Goal: Task Accomplishment & Management: Manage account settings

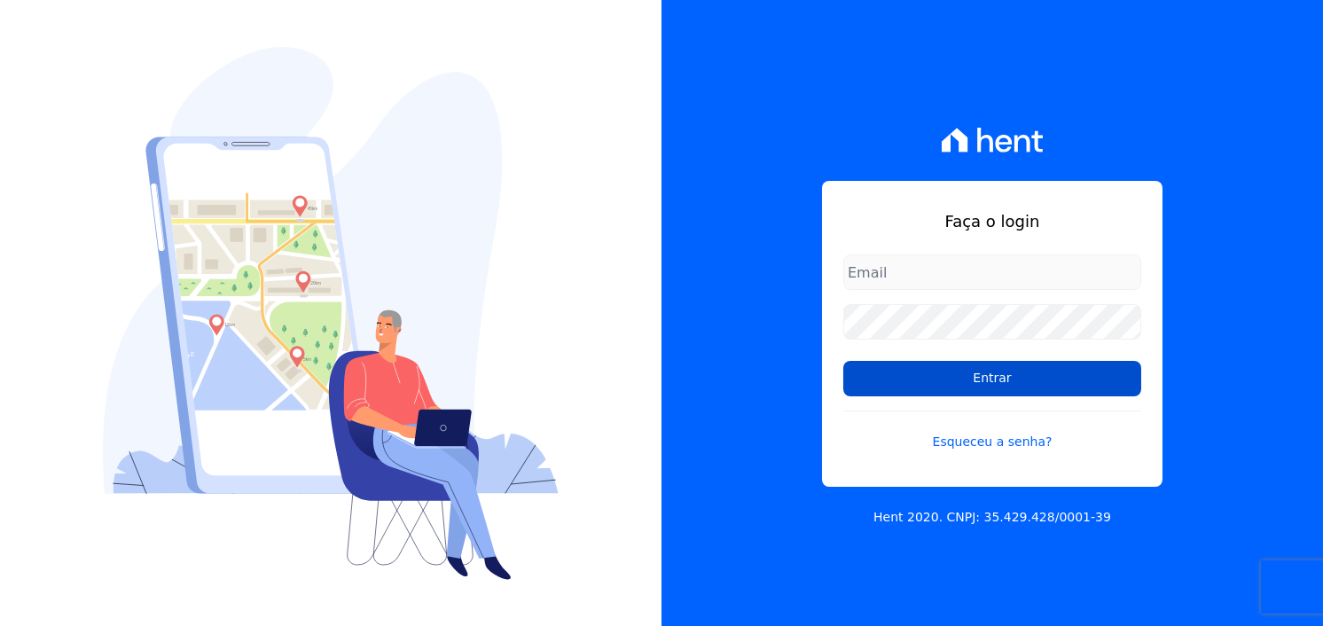
click at [909, 390] on input "Entrar" at bounding box center [992, 378] width 298 height 35
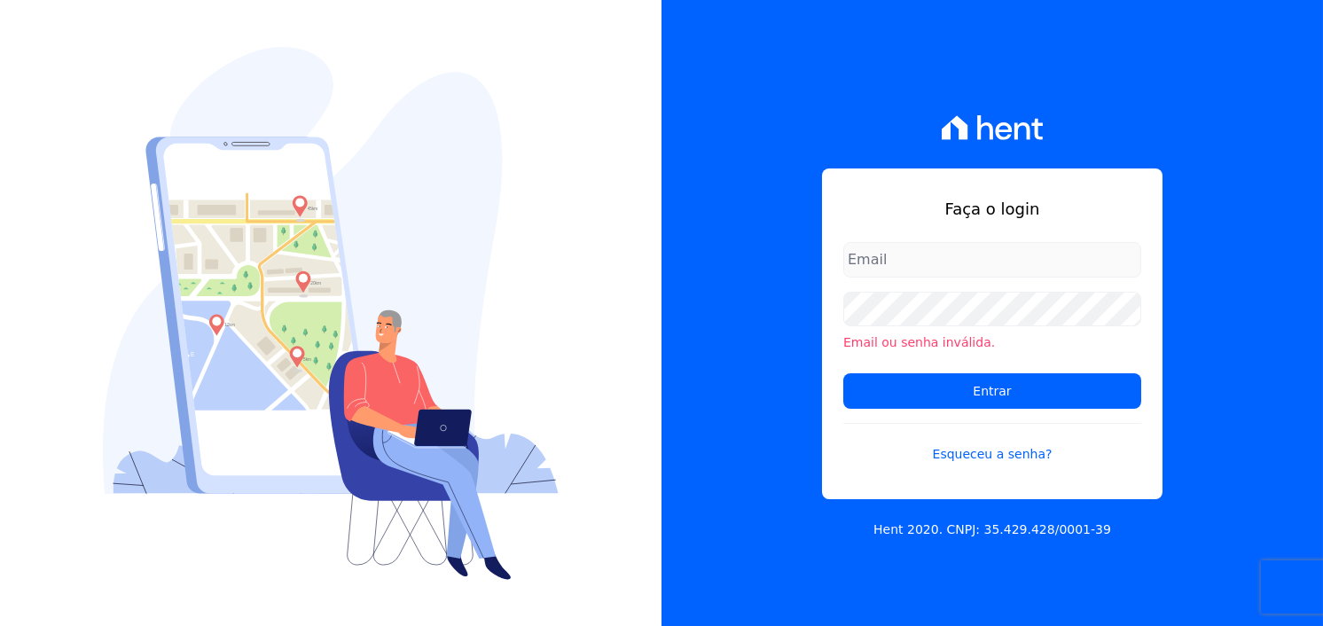
click at [894, 263] on input "email" at bounding box center [992, 259] width 298 height 35
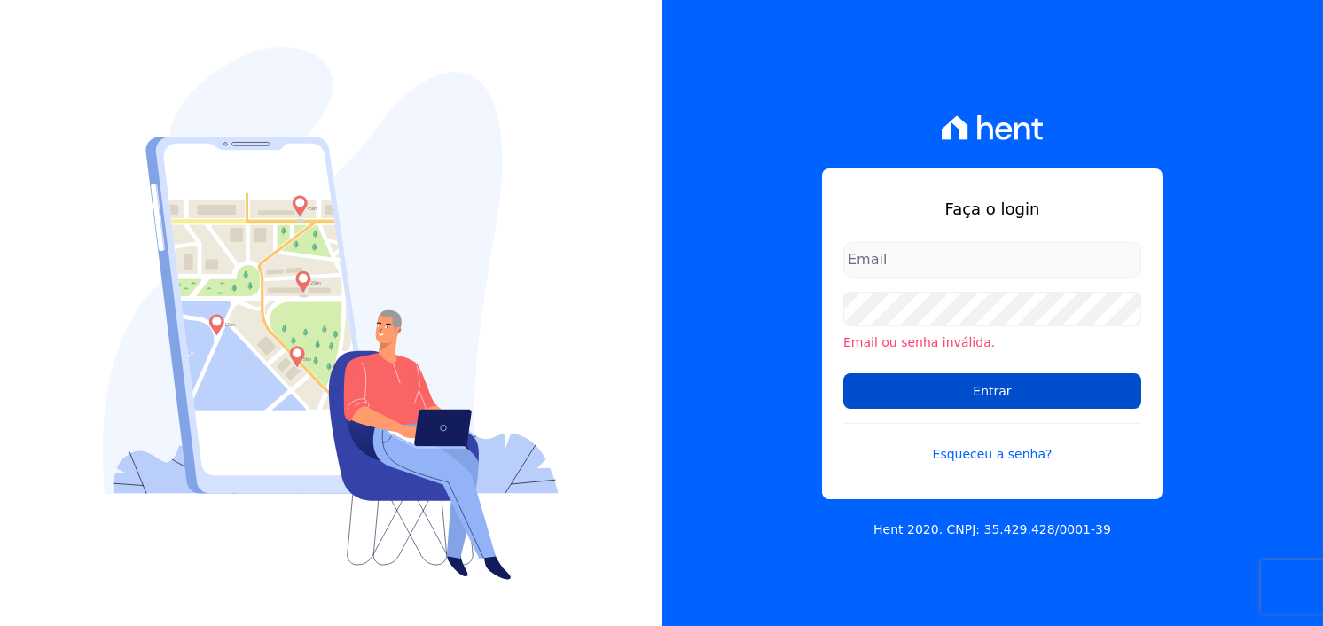
type input "rafael.souza@quattroconstrutora.com.br"
click at [961, 379] on input "Entrar" at bounding box center [992, 390] width 298 height 35
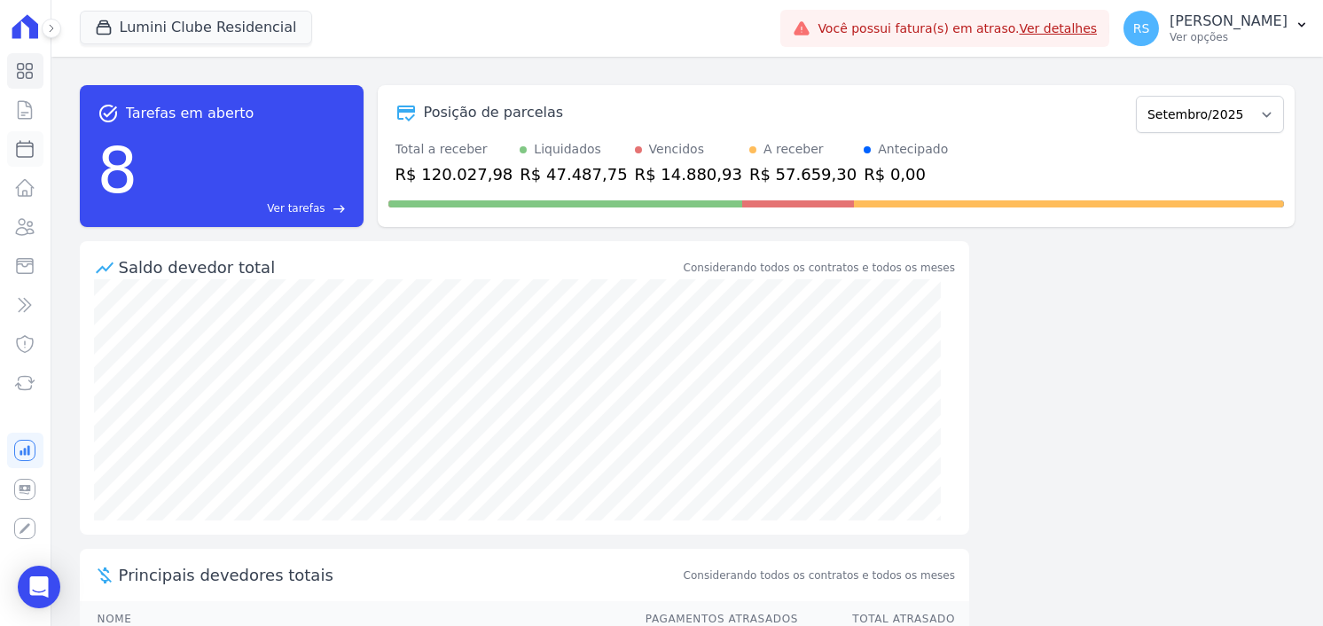
click at [28, 144] on icon at bounding box center [24, 148] width 21 height 21
select select
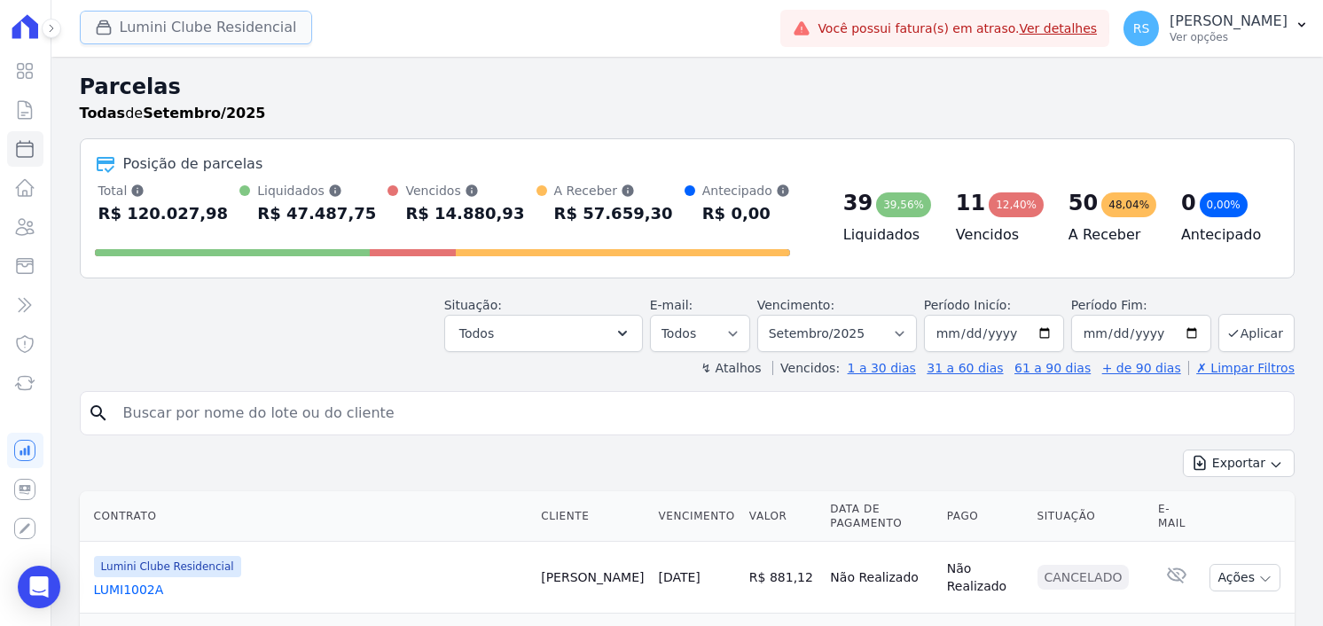
click at [163, 34] on button "Lumini Clube Residencial" at bounding box center [196, 28] width 232 height 34
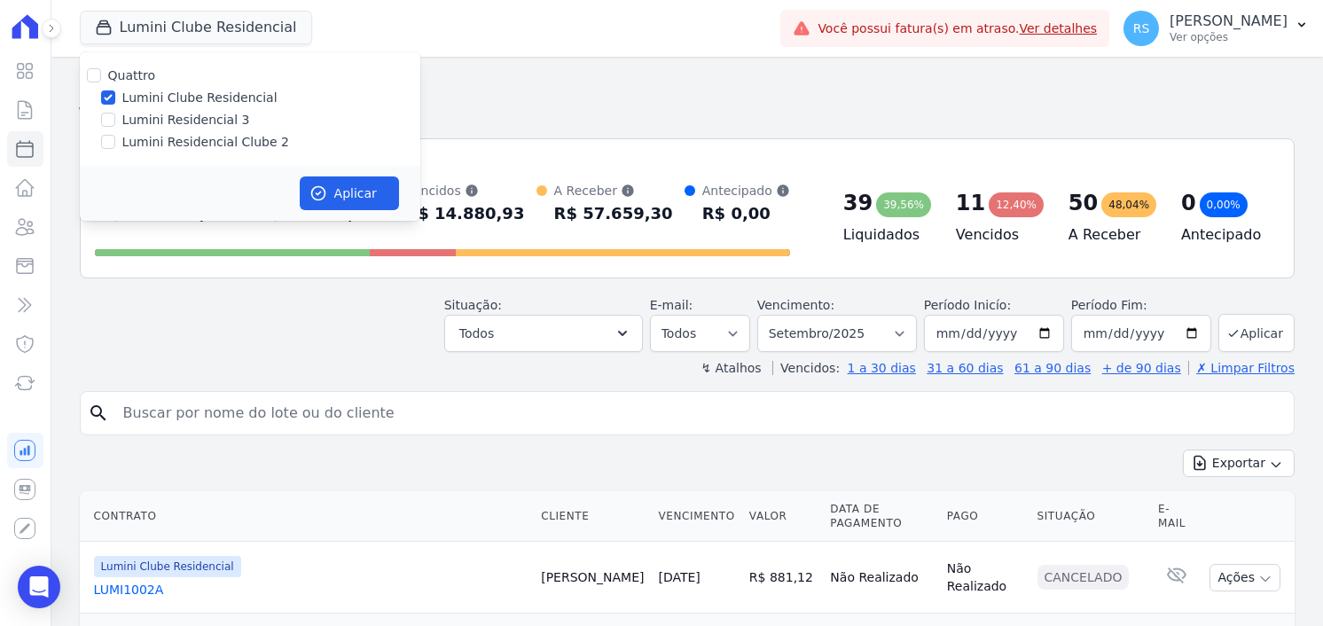
click at [188, 139] on label "Lumini Residencial Clube 2" at bounding box center [205, 142] width 167 height 19
click at [115, 139] on input "Lumini Residencial Clube 2" at bounding box center [108, 142] width 14 height 14
checkbox input "true"
click at [184, 90] on label "Lumini Clube Residencial" at bounding box center [199, 98] width 155 height 19
click at [115, 90] on input "Lumini Clube Residencial" at bounding box center [108, 97] width 14 height 14
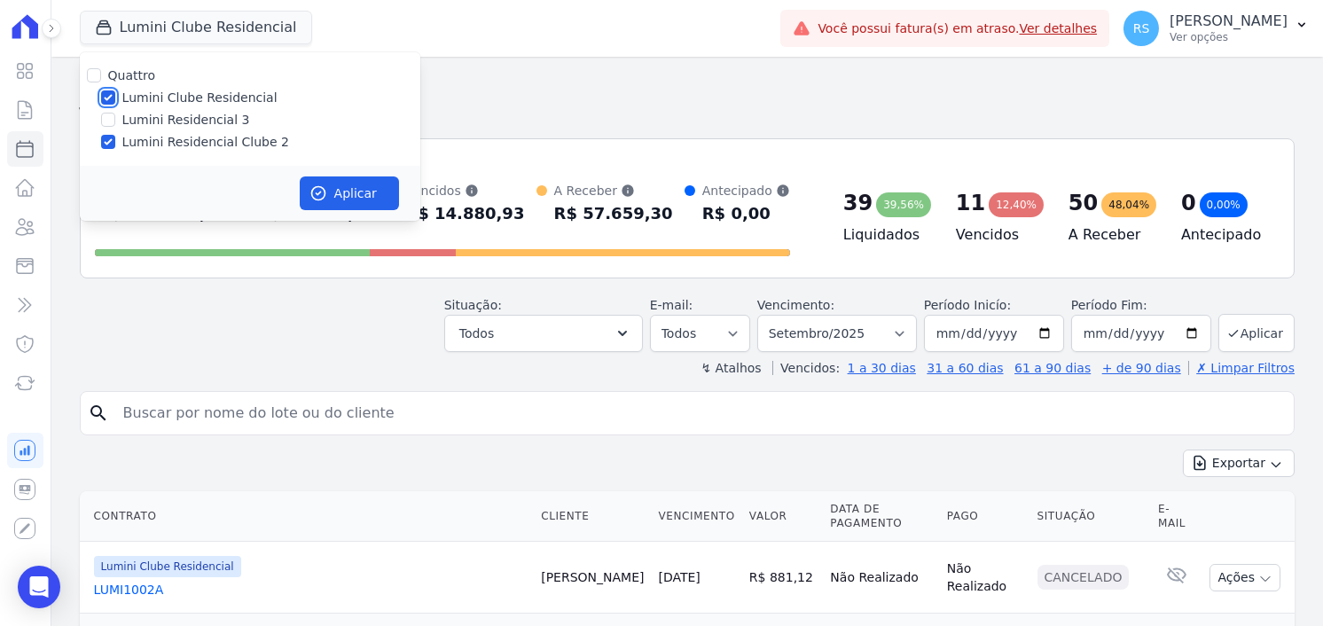
checkbox input "false"
click at [359, 187] on button "Aplicar" at bounding box center [349, 193] width 99 height 34
select select
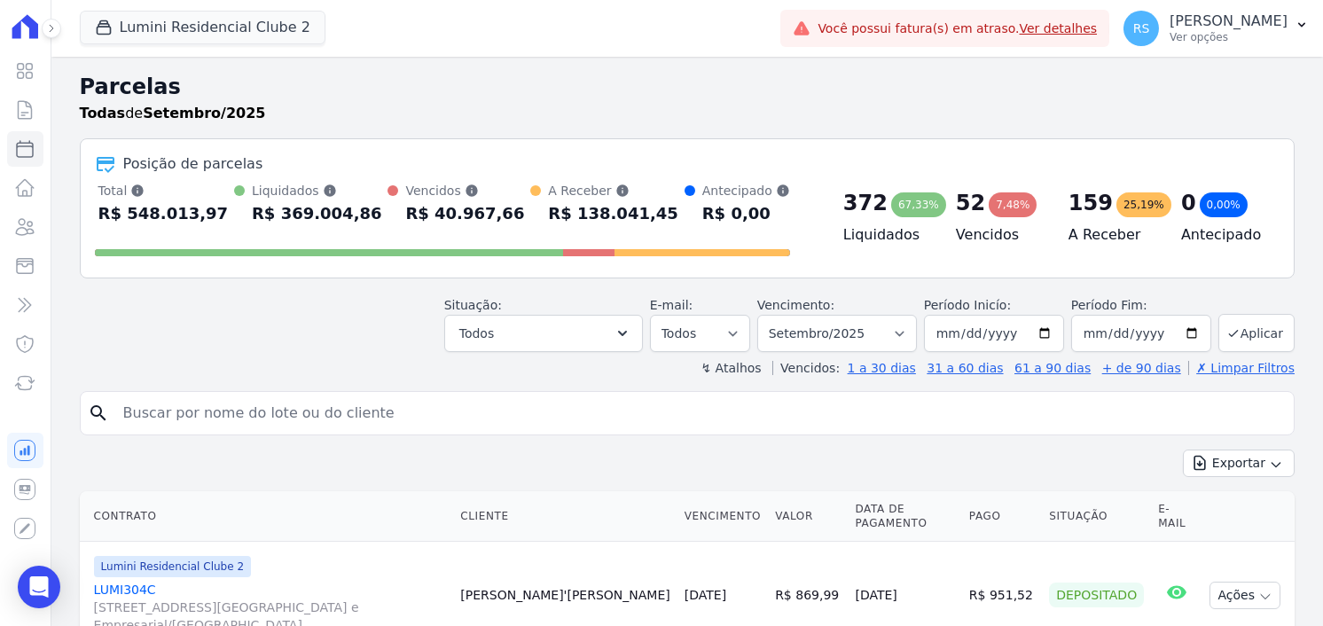
click at [293, 410] on input "search" at bounding box center [700, 412] width 1174 height 35
click at [414, 422] on input "search" at bounding box center [700, 412] width 1174 height 35
paste input "João Victor Silva"
type input "João Victor Silva"
select select
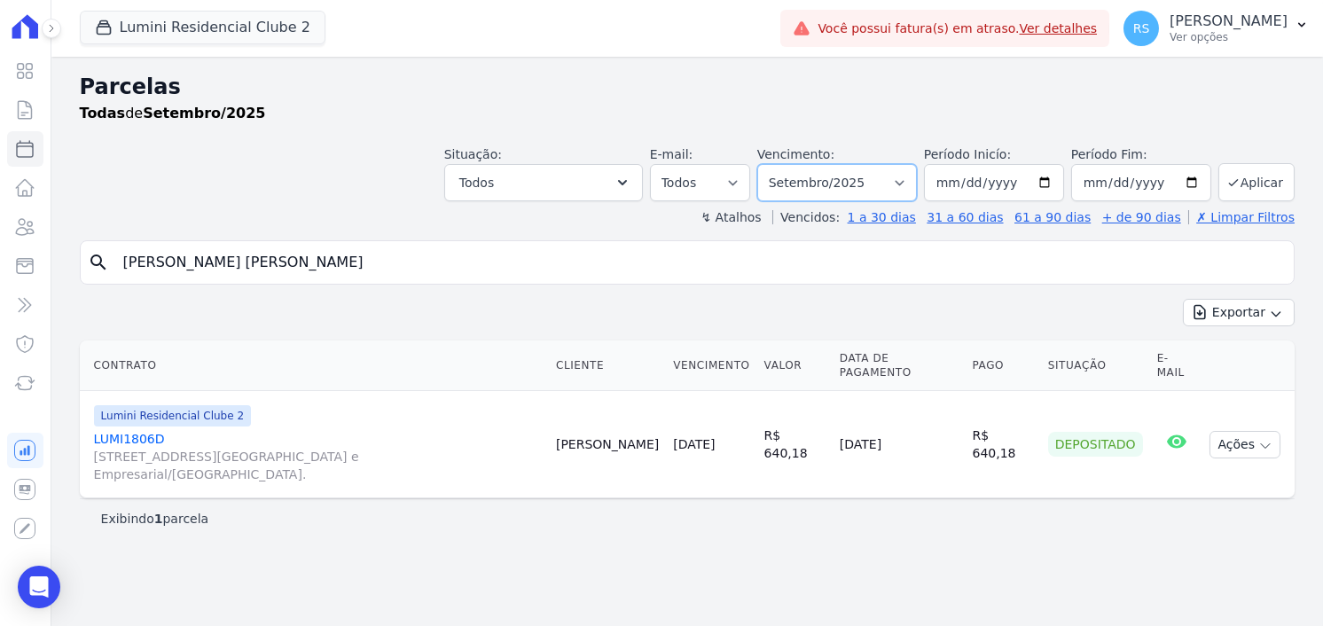
click at [912, 179] on select "Filtrar por período ──────── Todos os meses Março/2024 Abril/2024 Maio/2024 Jun…" at bounding box center [837, 182] width 160 height 37
click at [1097, 26] on link "Ver detalhes" at bounding box center [1058, 28] width 78 height 14
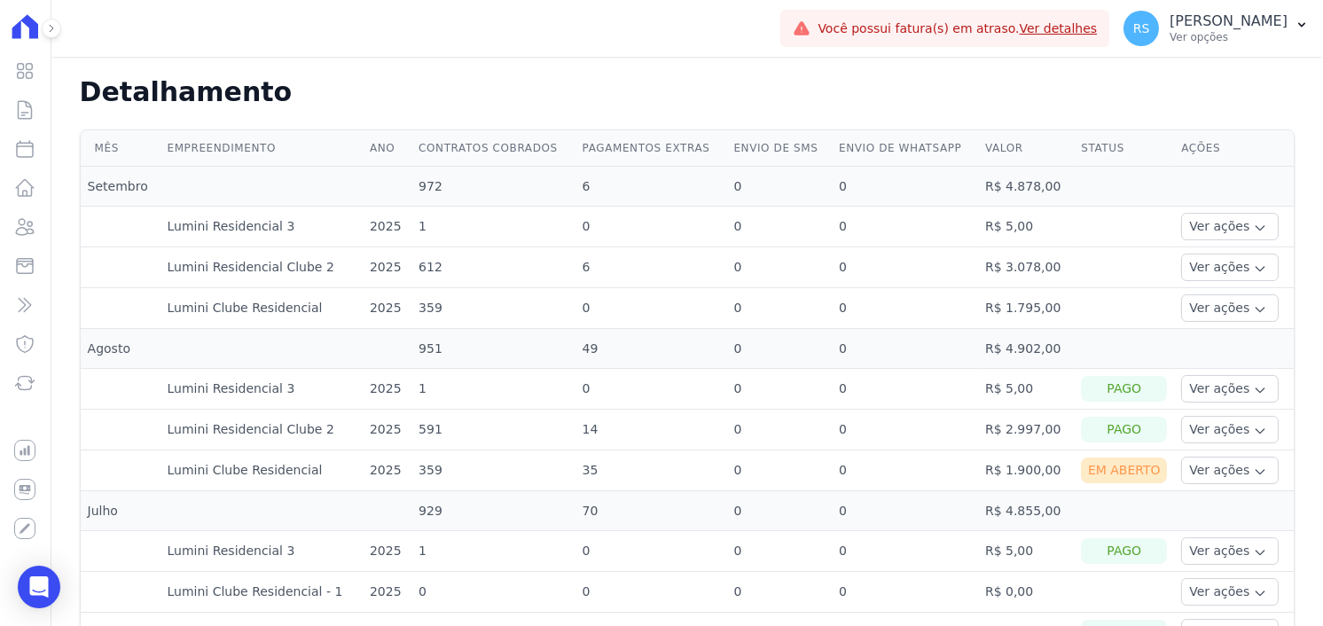
scroll to position [531, 0]
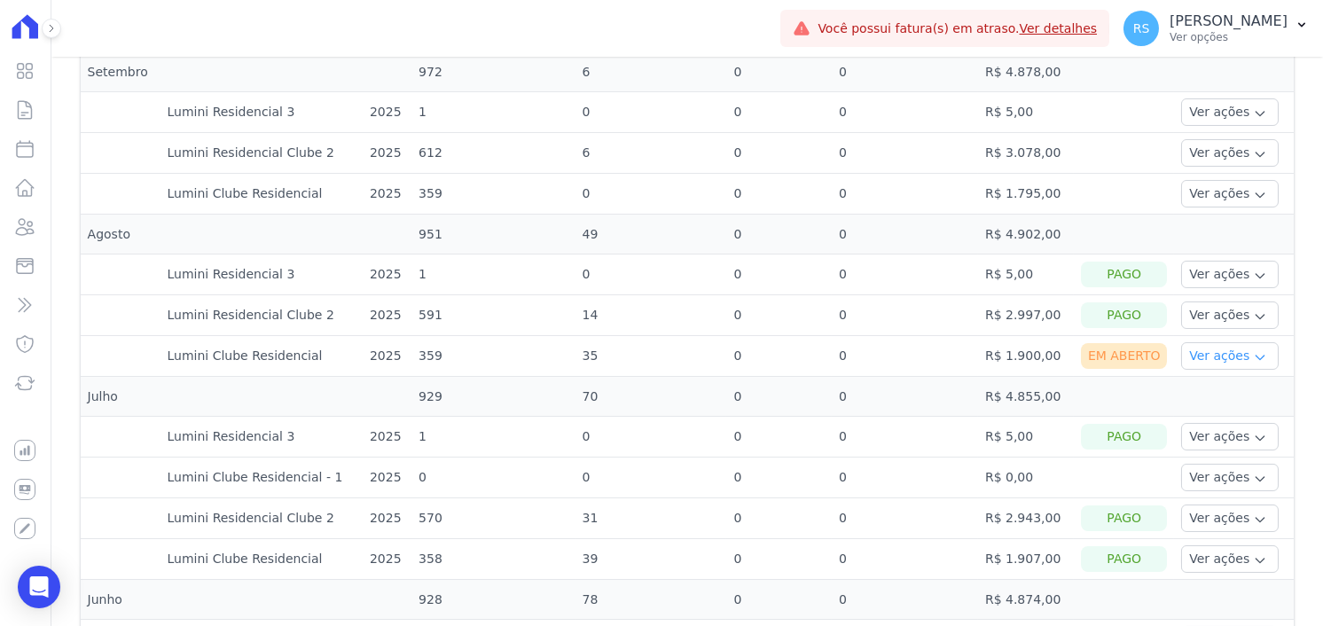
click at [1215, 357] on button "Ver ações" at bounding box center [1230, 355] width 98 height 27
click at [1027, 347] on td "R$ 1.900,00" at bounding box center [1026, 356] width 96 height 41
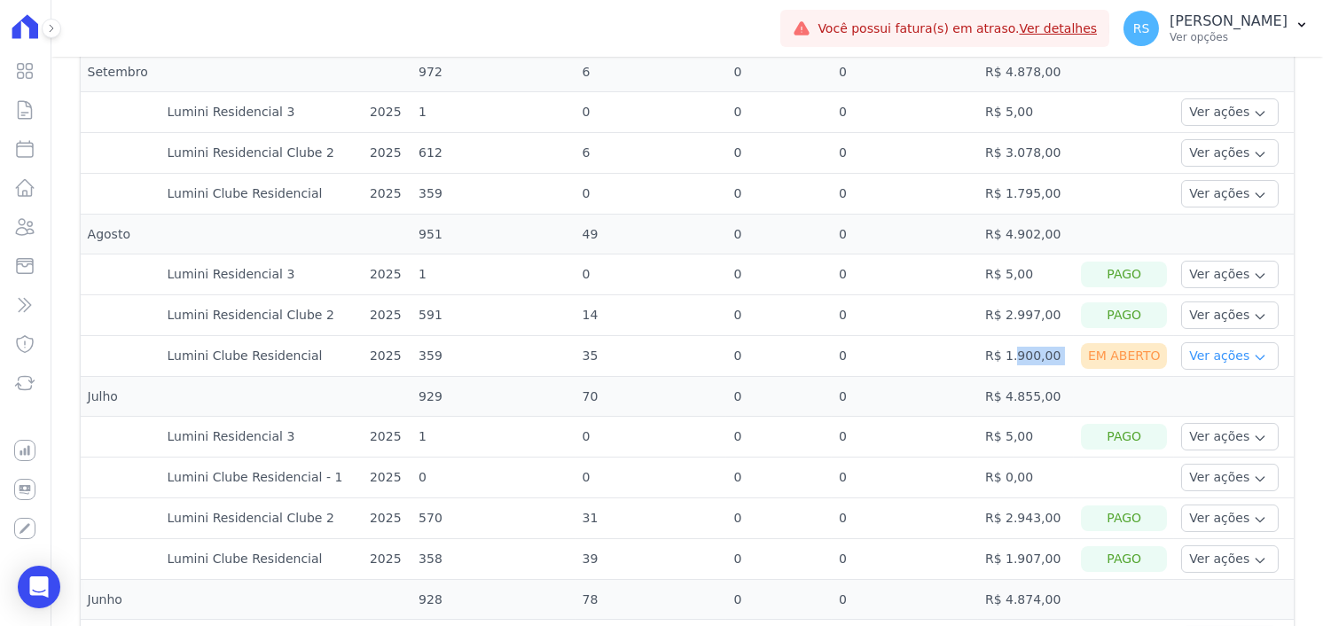
click at [1192, 351] on button "Ver ações" at bounding box center [1230, 355] width 98 height 27
click at [1223, 380] on link "Ver detalhes" at bounding box center [1253, 382] width 131 height 19
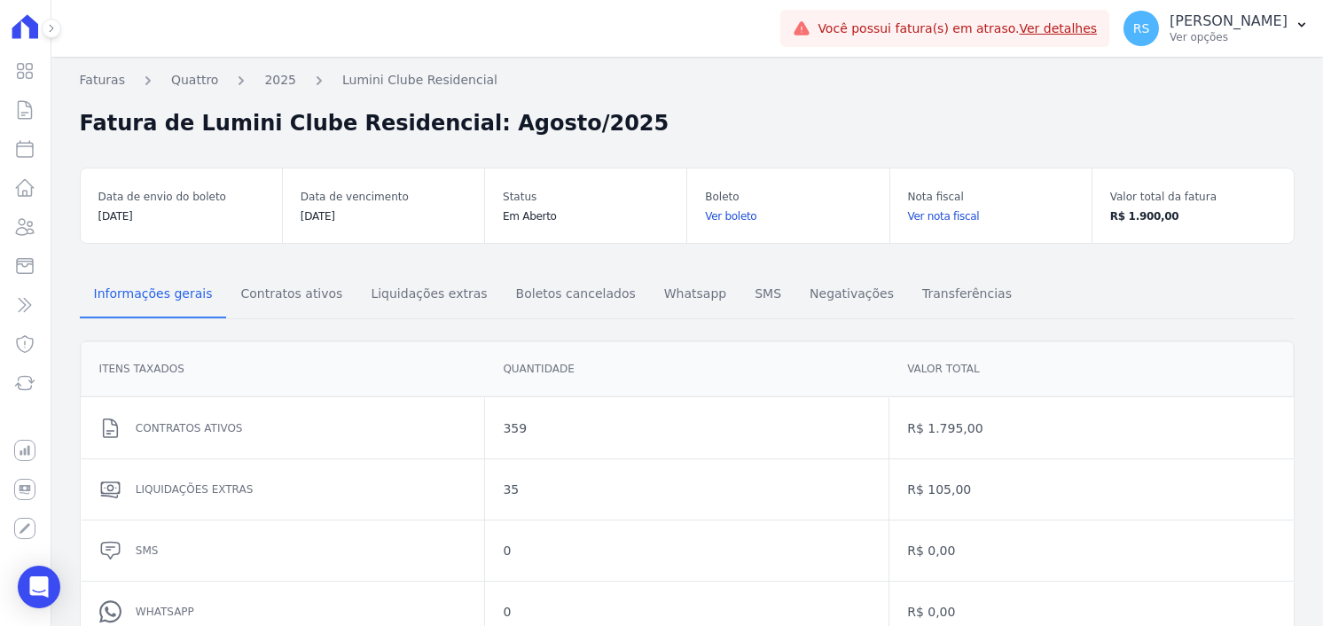
click at [340, 203] on dt "Data de vencimento" at bounding box center [383, 196] width 166 height 21
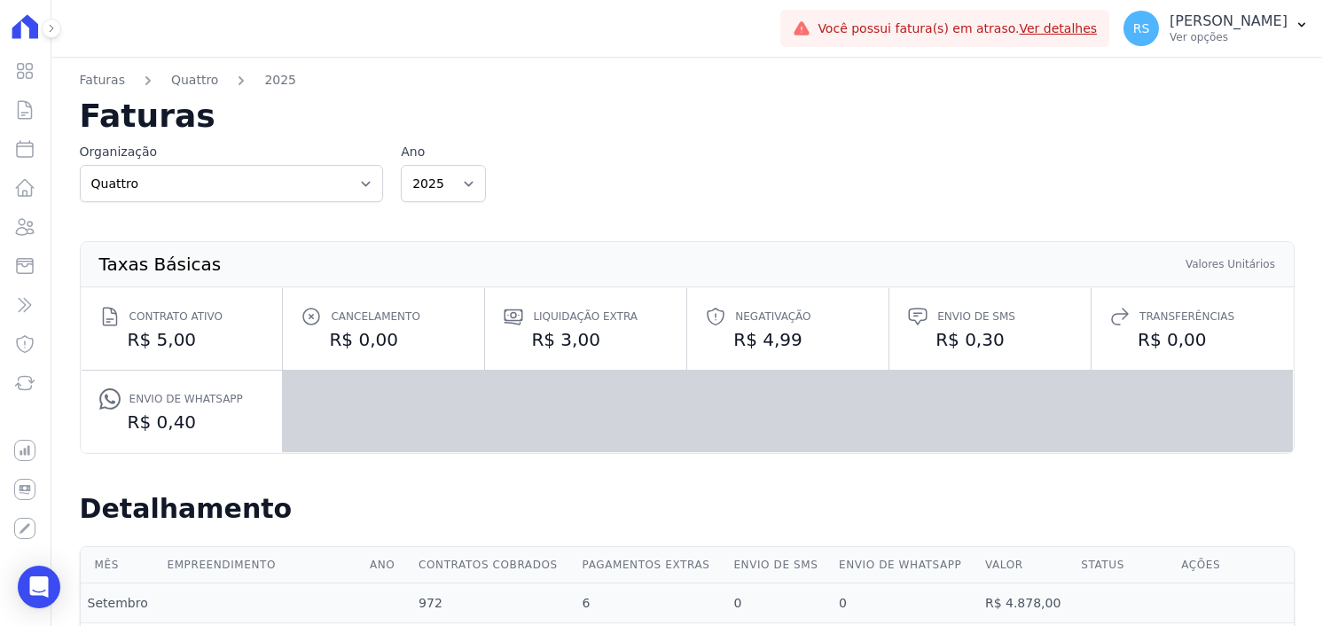
select select
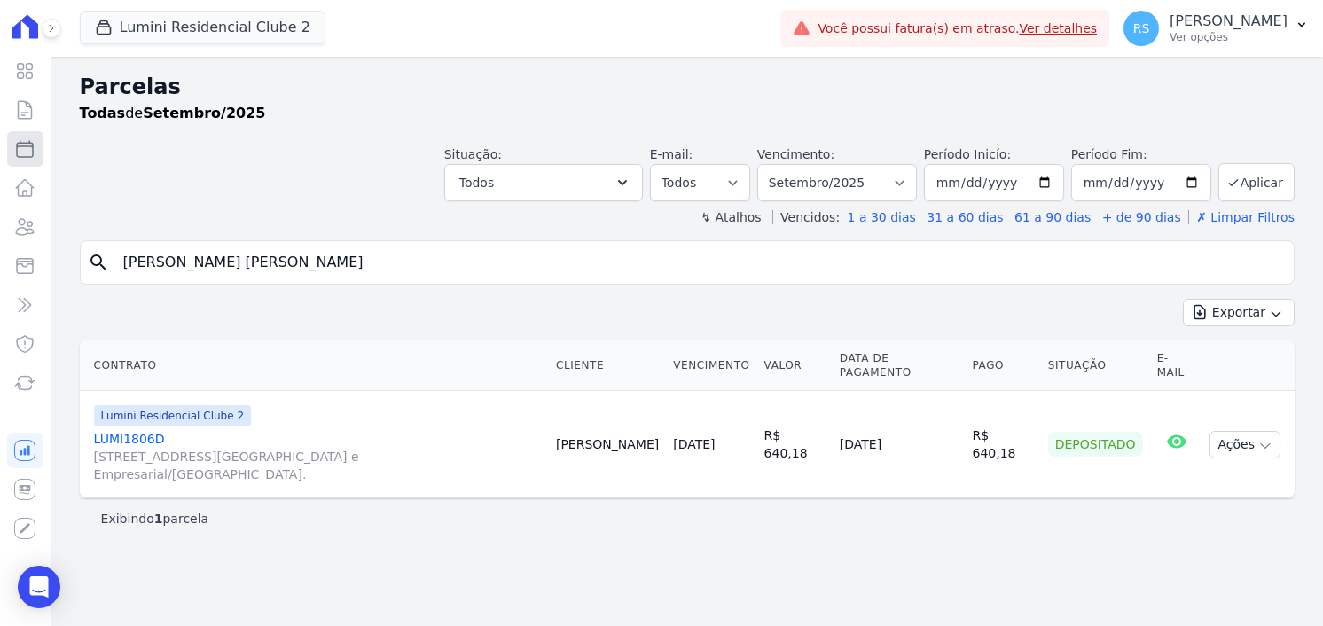
click at [22, 148] on icon at bounding box center [24, 148] width 21 height 21
select select
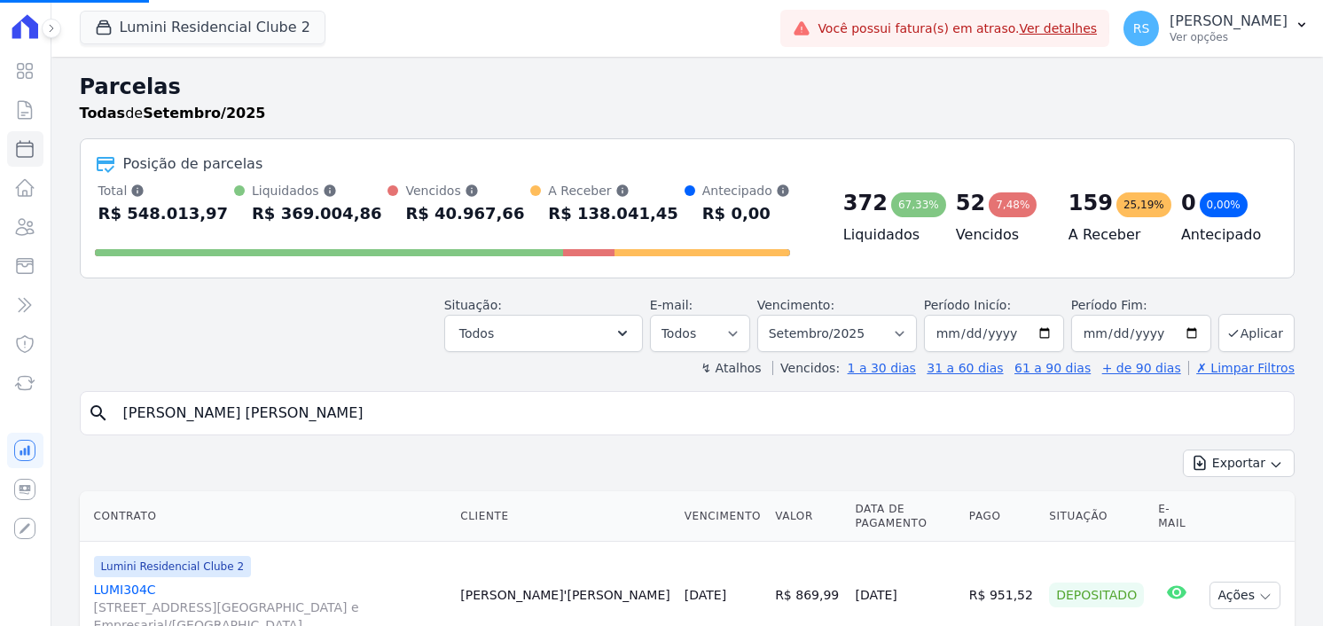
click at [431, 403] on input "João Victor Silva" at bounding box center [700, 412] width 1174 height 35
select select
click at [288, 404] on input "search" at bounding box center [700, 412] width 1174 height 35
paste input "[PERSON_NAME]"
type input "[PERSON_NAME]"
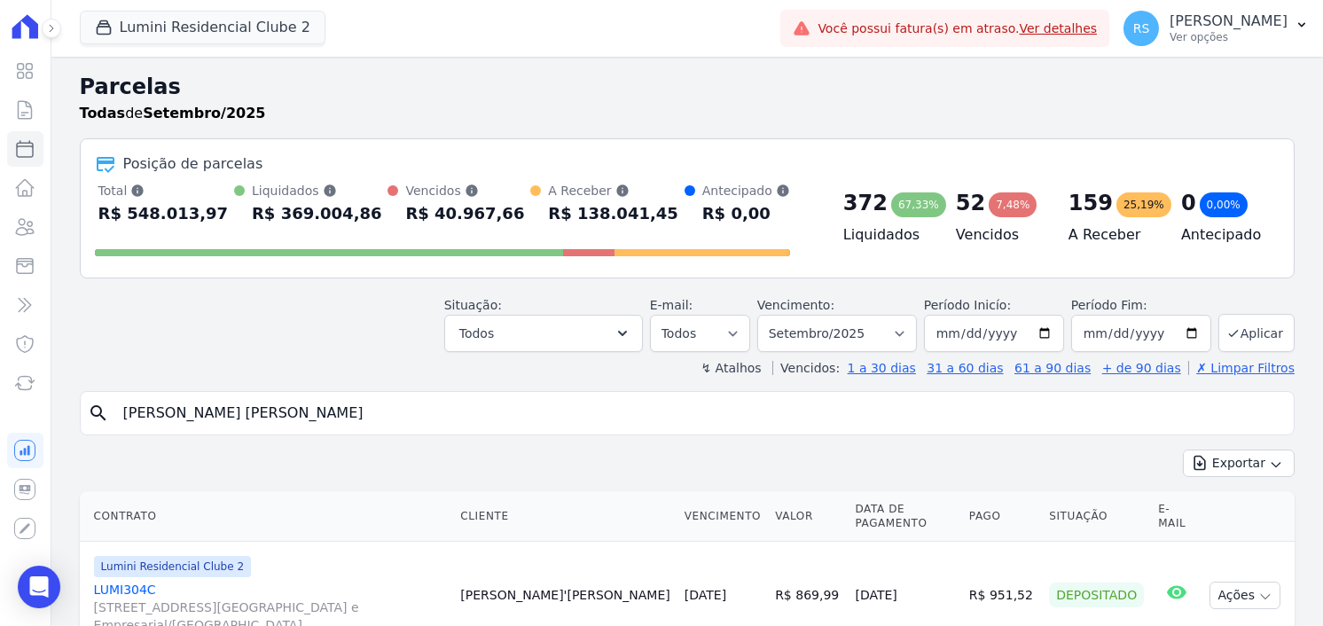
select select
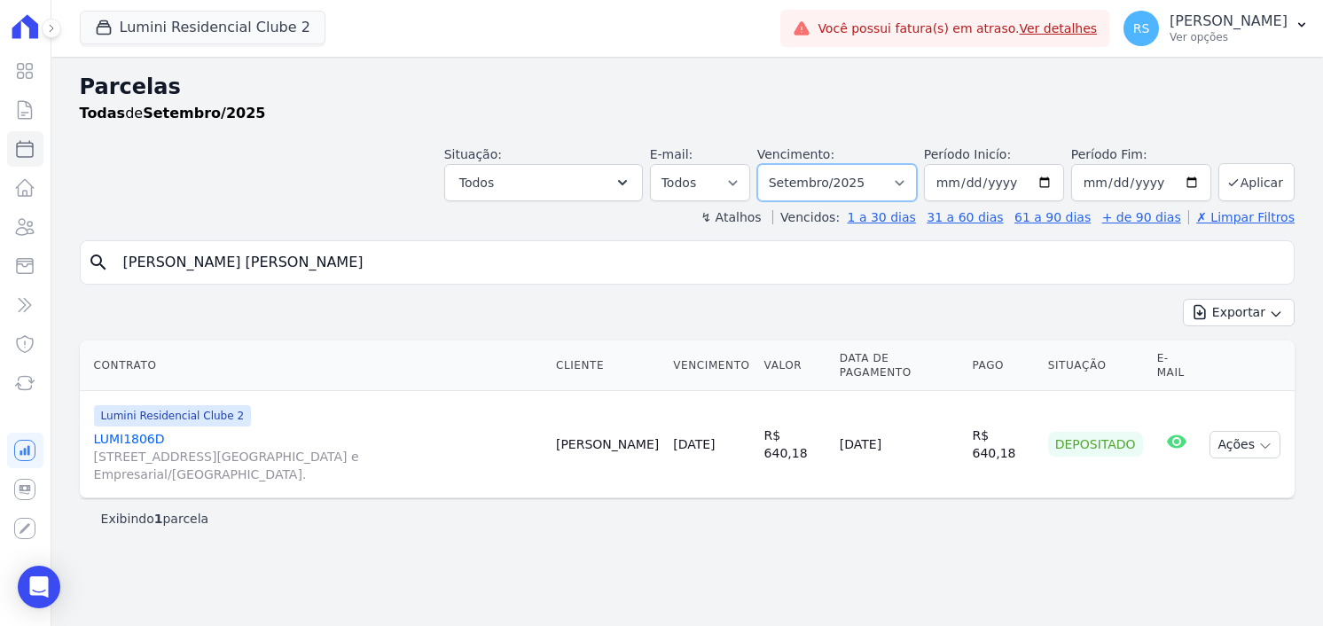
click at [917, 183] on select "Filtrar por período ──────── Todos os meses Março/2024 Abril/2024 Maio/2024 Jun…" at bounding box center [837, 182] width 160 height 37
select select "10/2025"
click at [784, 164] on select "Filtrar por período ──────── Todos os meses Março/2024 Abril/2024 Maio/2024 Jun…" at bounding box center [837, 182] width 160 height 37
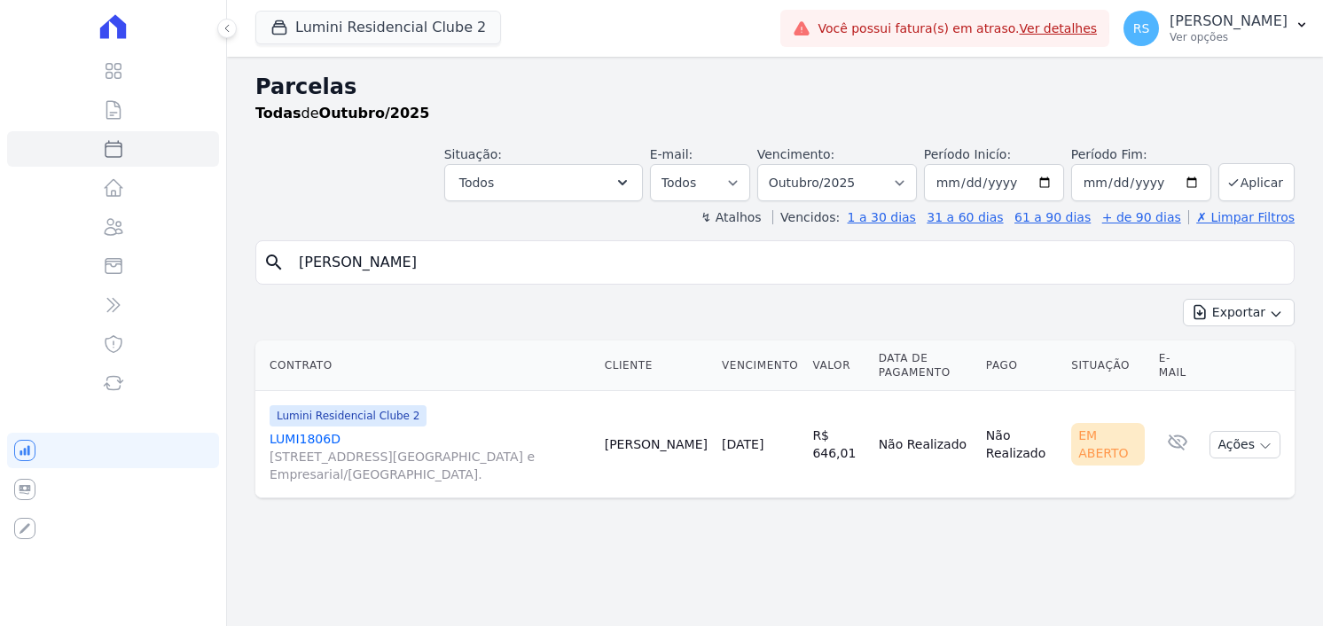
select select
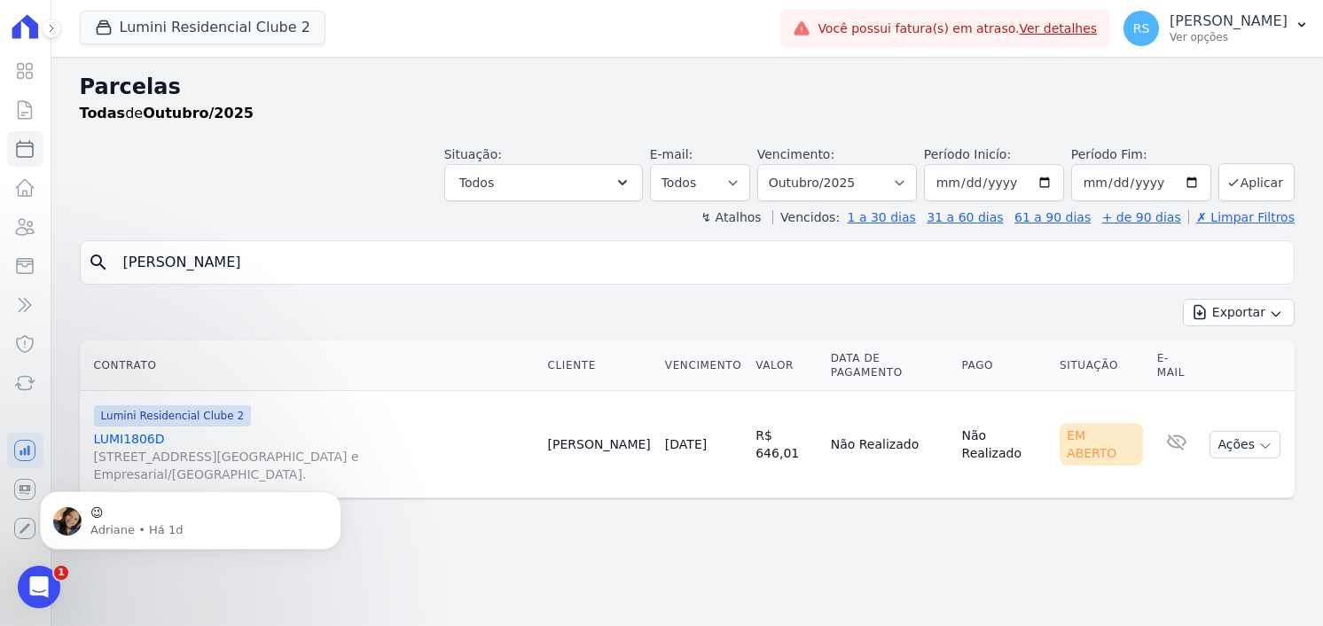
click at [158, 430] on link "LUMI1806D Alameda Rio Negro, 503, Sala 207, Alphaville Centro Industrial e Empr…" at bounding box center [314, 456] width 440 height 53
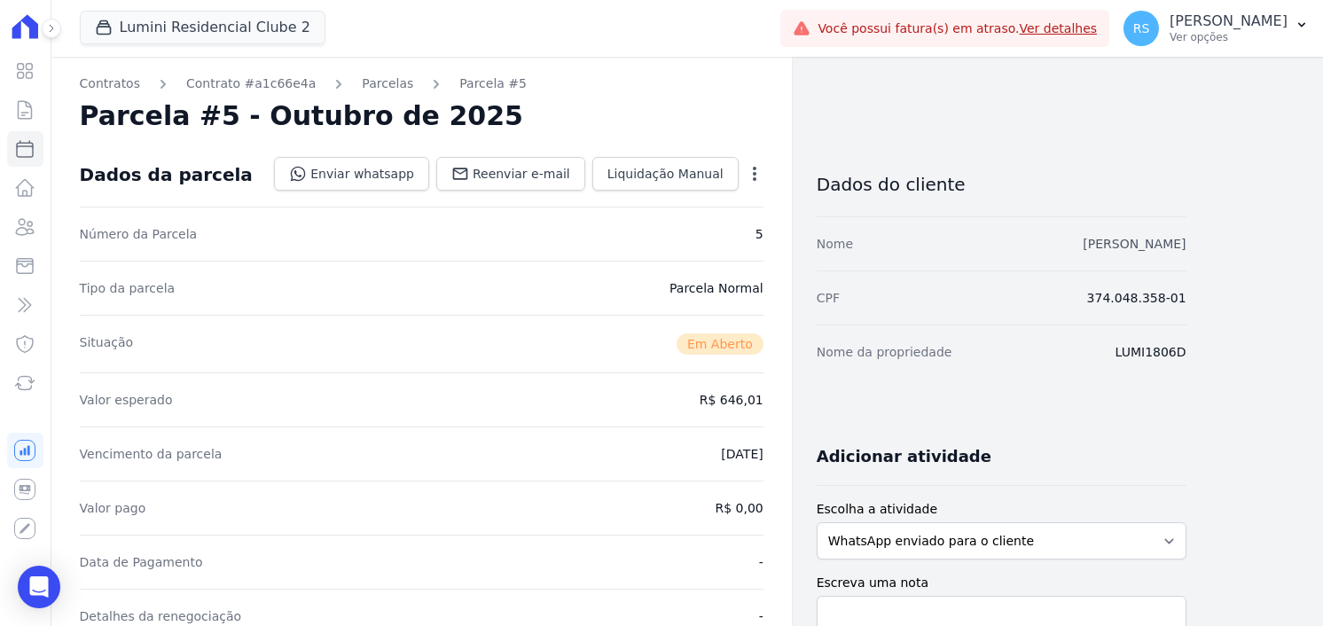
click at [1133, 243] on link "JOÃO VICTOR SILVA DE FREITAS" at bounding box center [1133, 244] width 103 height 14
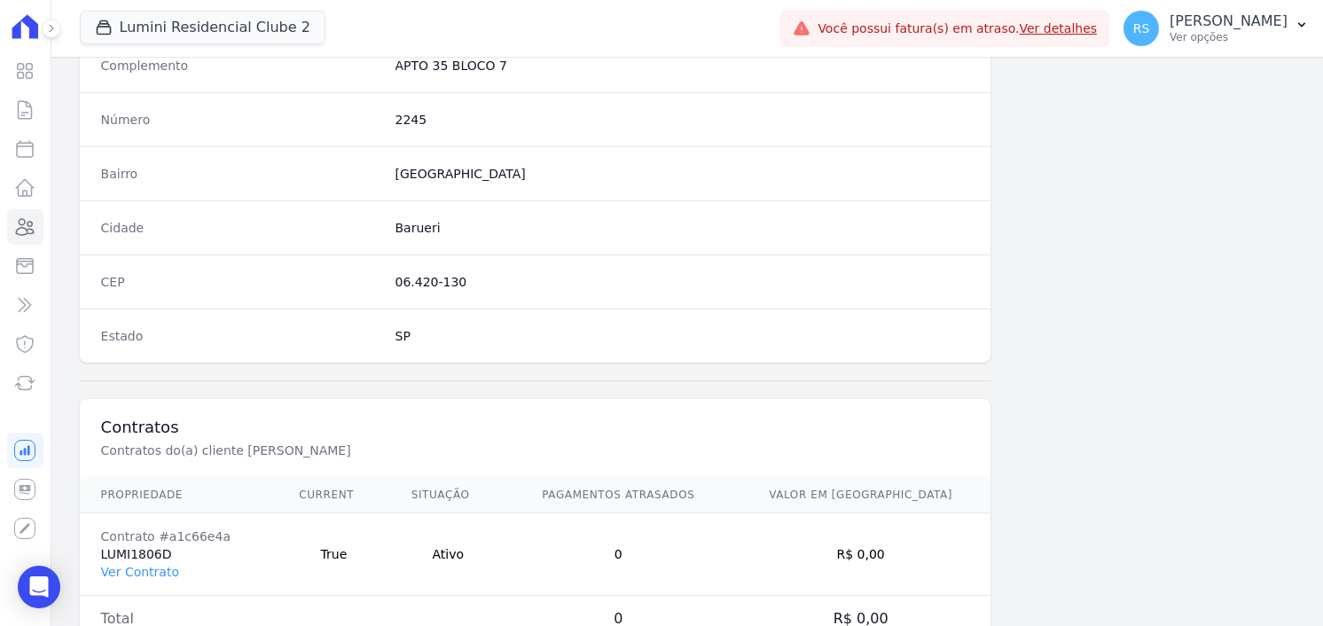
scroll to position [1026, 0]
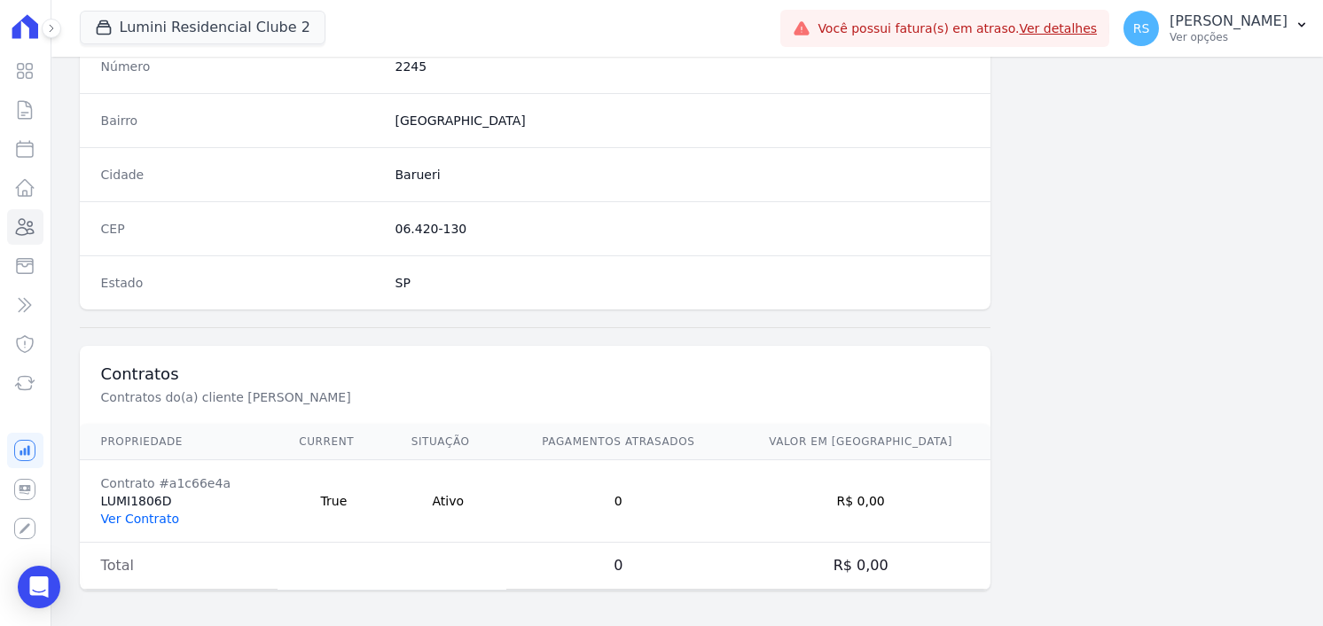
click at [138, 511] on link "Ver Contrato" at bounding box center [140, 518] width 78 height 14
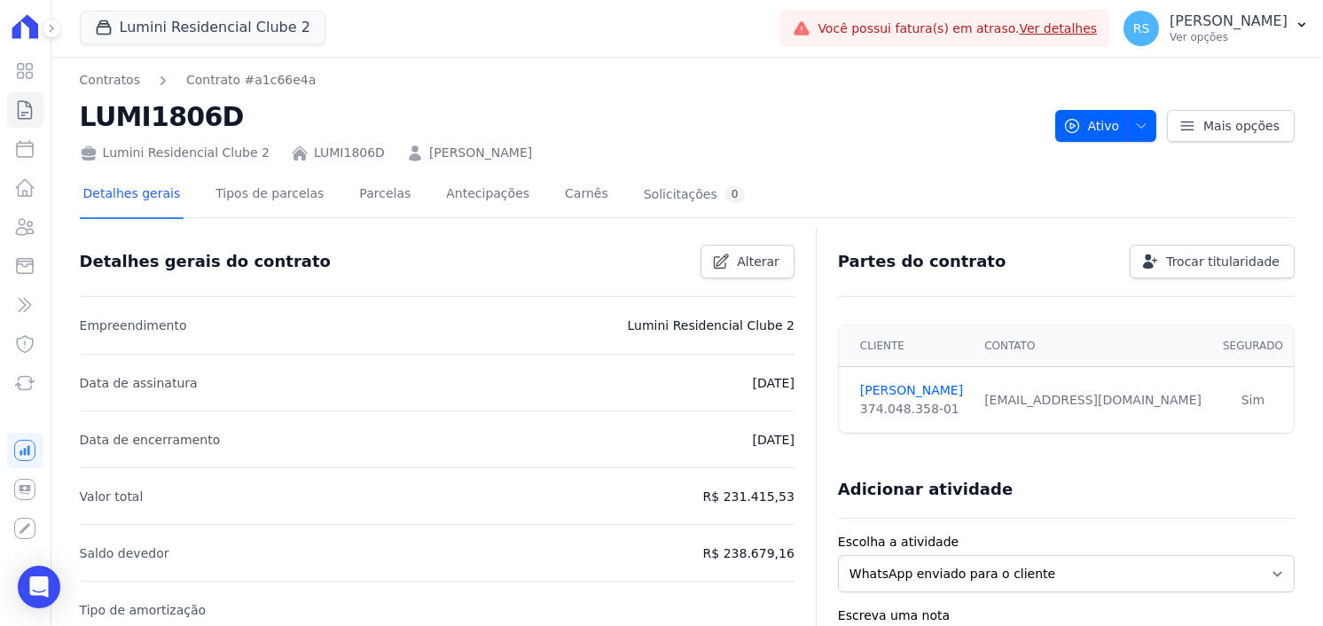
scroll to position [176, 0]
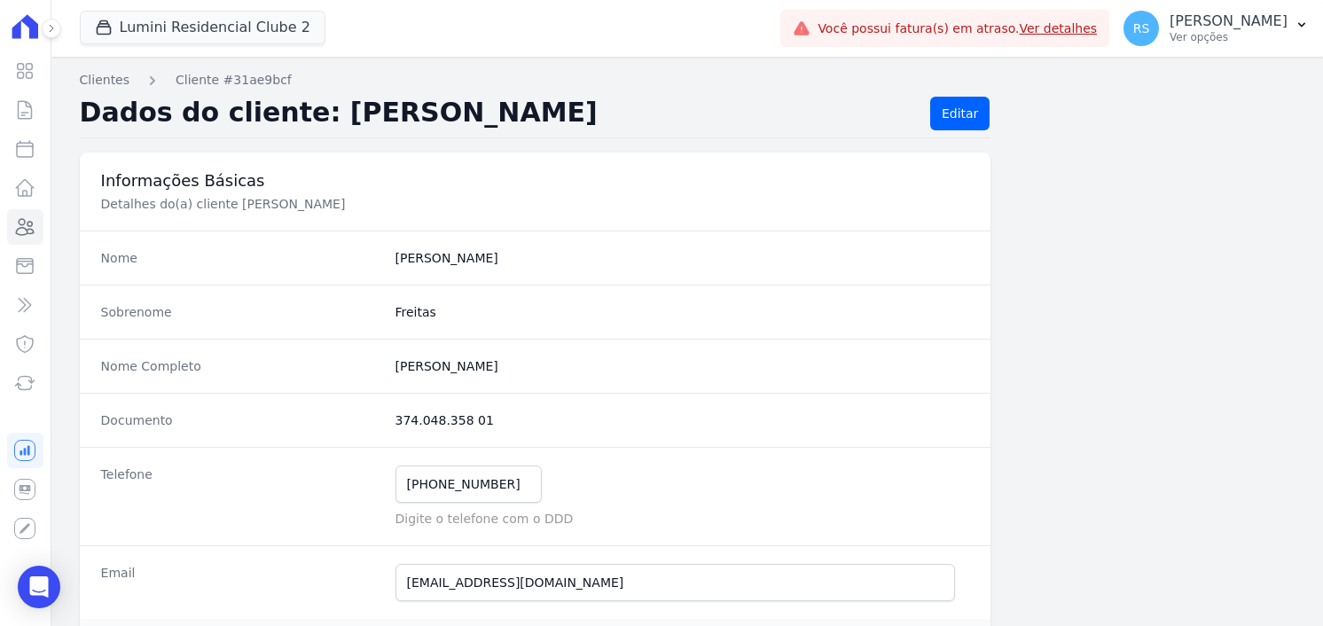
scroll to position [176, 0]
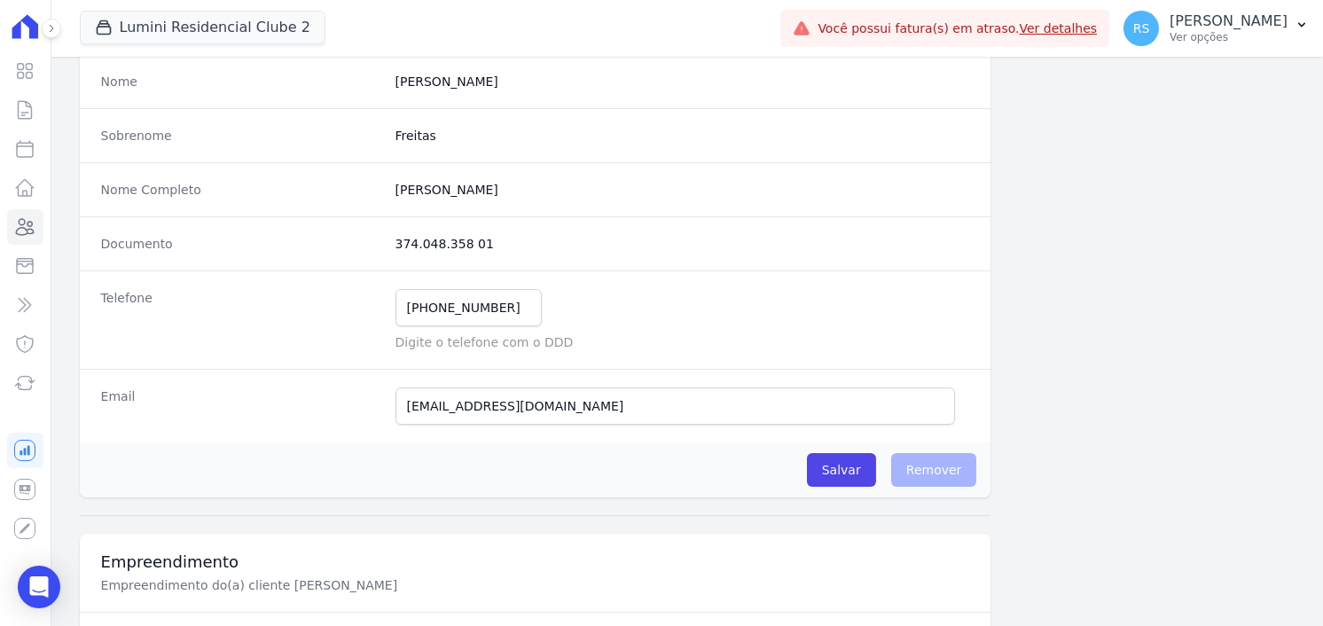
click at [453, 242] on dd "374.048.358 01" at bounding box center [682, 244] width 574 height 18
copy dl "374.048.358 01"
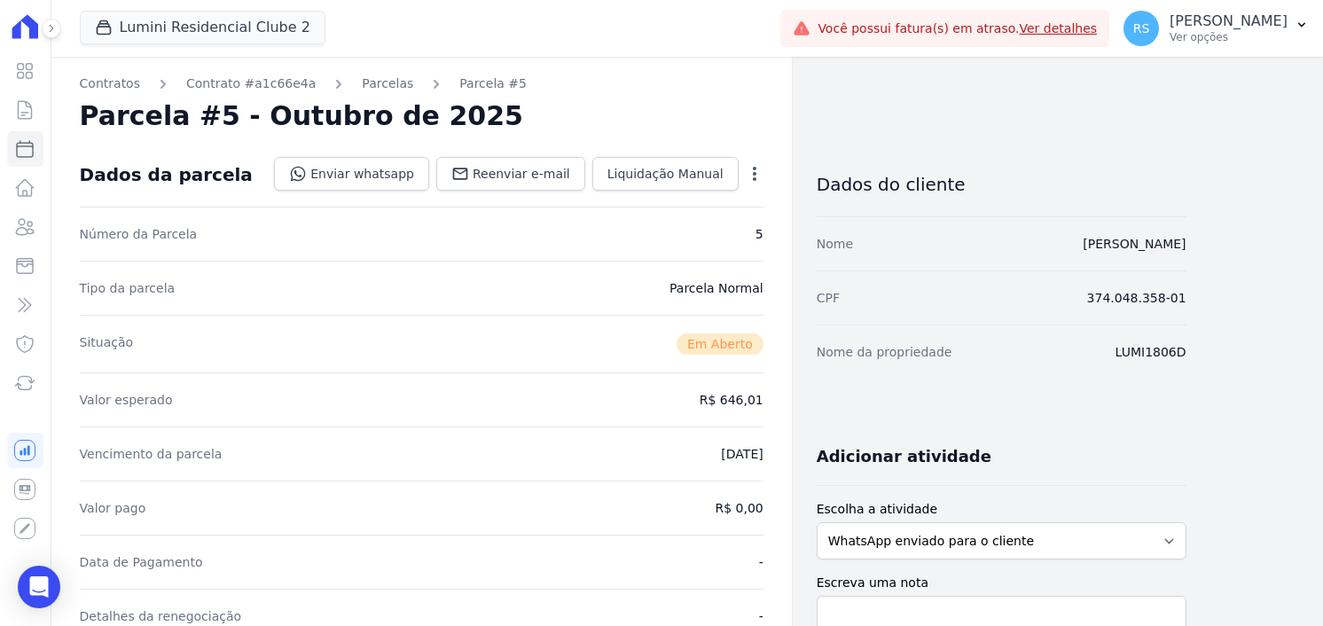
select select
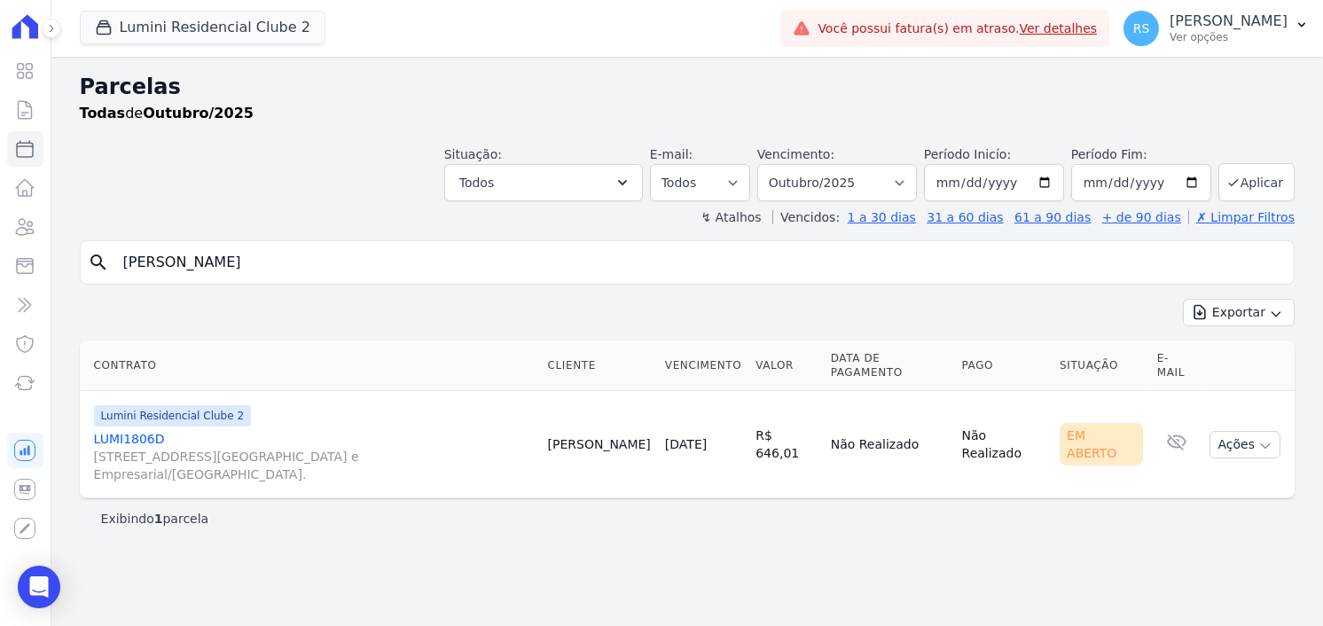
drag, startPoint x: 896, startPoint y: 504, endPoint x: 901, endPoint y: 519, distance: 15.1
click at [897, 507] on div "Parcelas Todas de Outubro/2025 Situação: Agendado Em Aberto Pago Processando Ca…" at bounding box center [686, 341] width 1271 height 569
click at [147, 430] on link "LUMI1806D Alameda Rio Negro, 503, Sala 207, Alphaville Centro Industrial e Empr…" at bounding box center [314, 456] width 440 height 53
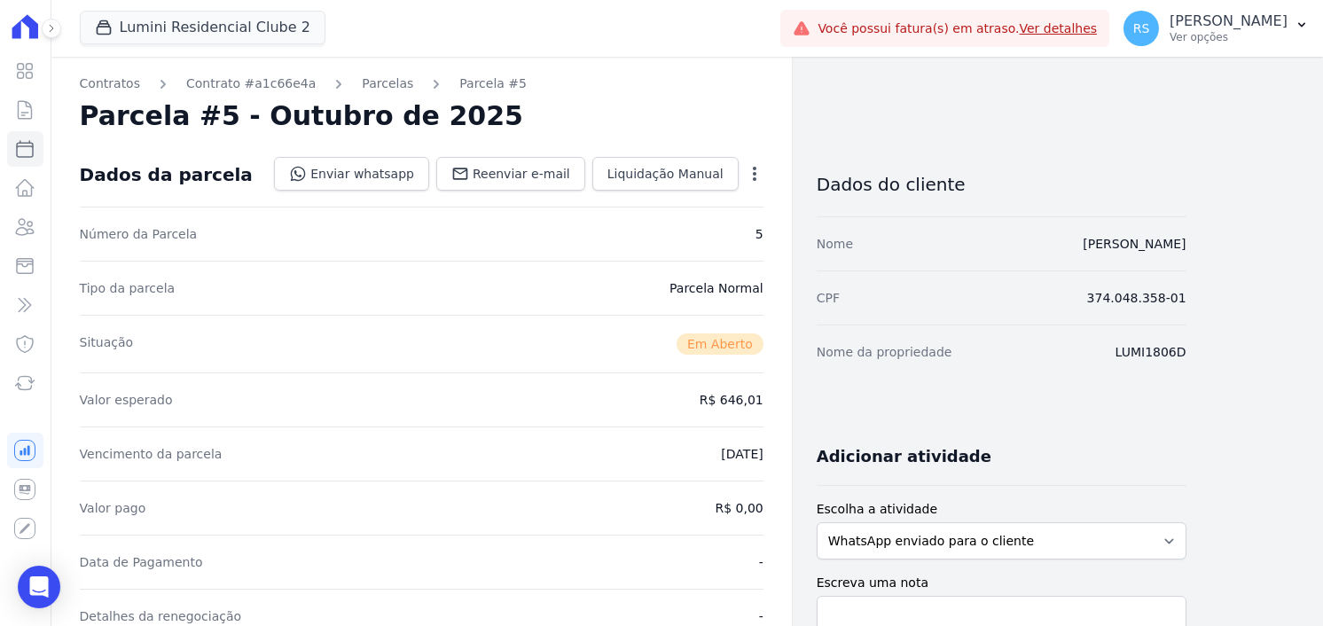
click at [1040, 123] on div "Contratos Contrato #a1c66e4a Parcelas Parcela #5 Parcela #5 - Outubro de 2025 D…" at bounding box center [618, 628] width 1135 height 1143
select select
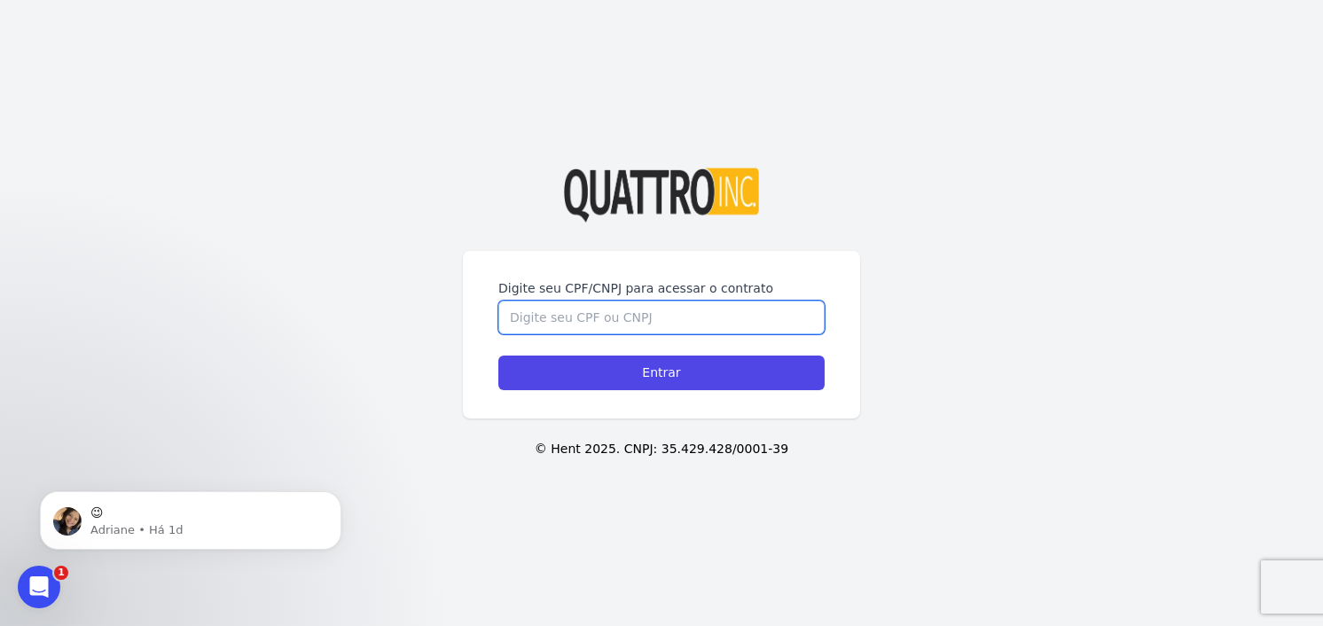
click at [656, 315] on input "Digite seu CPF/CNPJ para acessar o contrato" at bounding box center [661, 317] width 326 height 34
paste input "374.048.358 01"
type input "374.048.358 01"
click at [165, 515] on p "😉" at bounding box center [204, 512] width 229 height 18
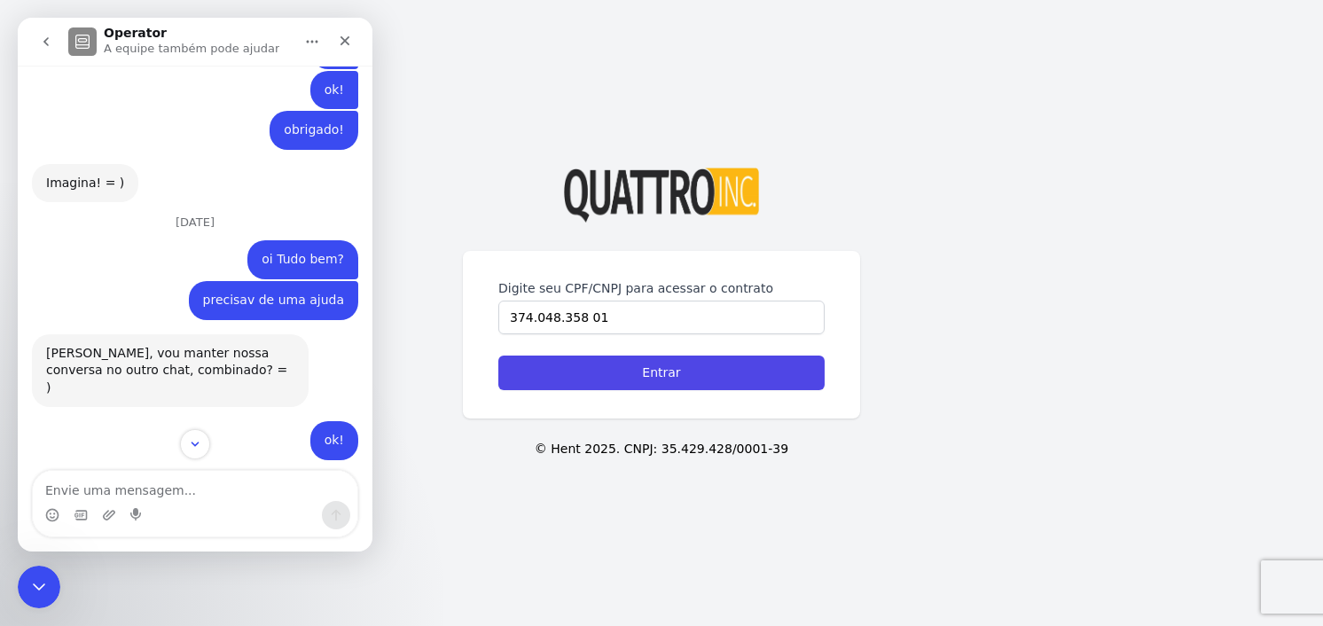
scroll to position [1627, 0]
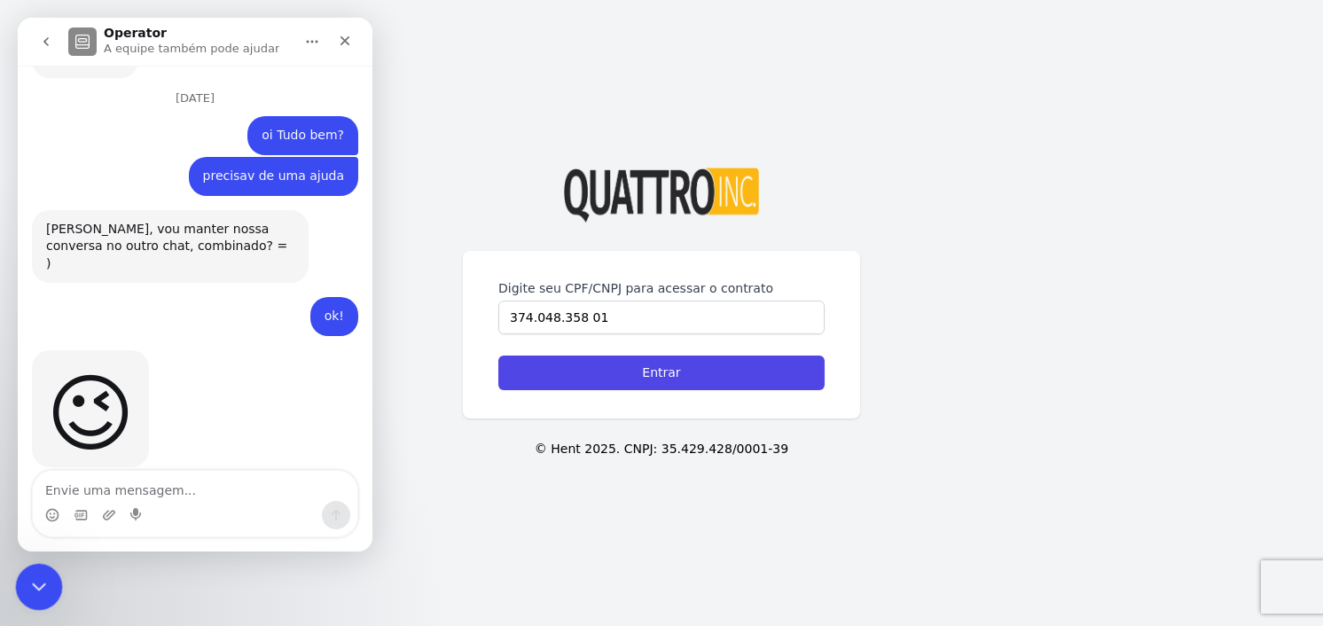
drag, startPoint x: 49, startPoint y: 576, endPoint x: 15, endPoint y: 20, distance: 556.8
click at [15, 563] on html at bounding box center [36, 584] width 43 height 43
click at [48, 39] on icon "go back" at bounding box center [46, 42] width 14 height 14
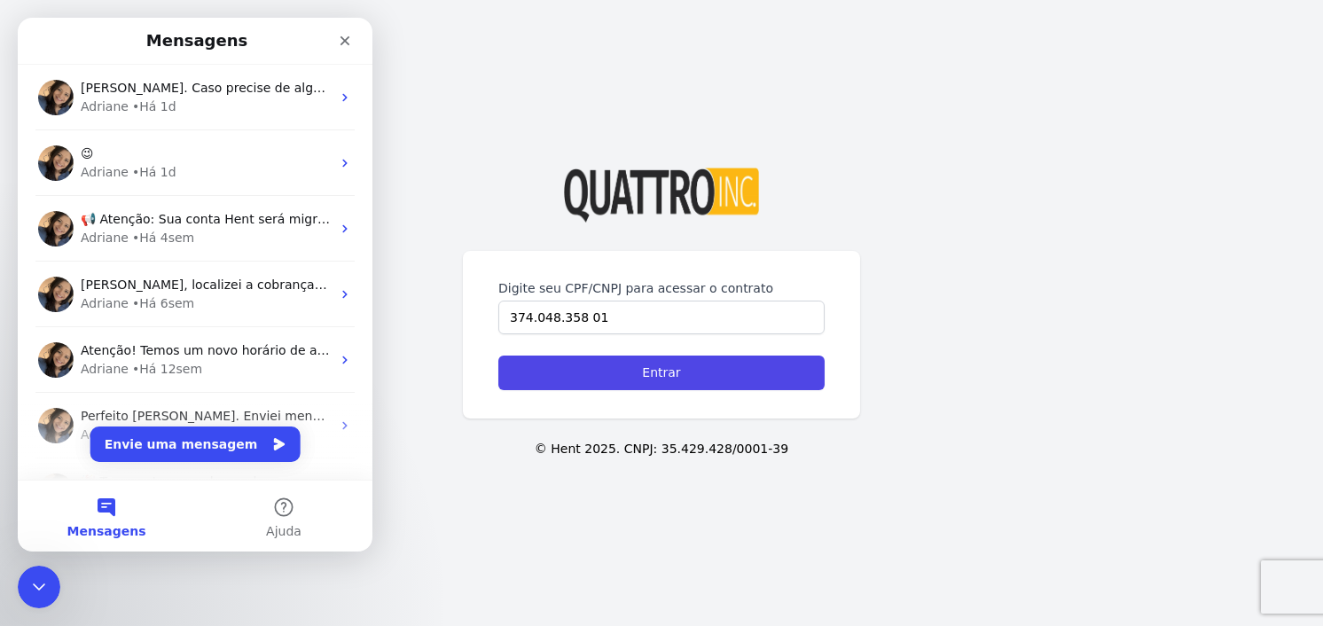
scroll to position [0, 0]
click at [51, 579] on div "Encerramento do Messenger da Intercom" at bounding box center [36, 584] width 43 height 43
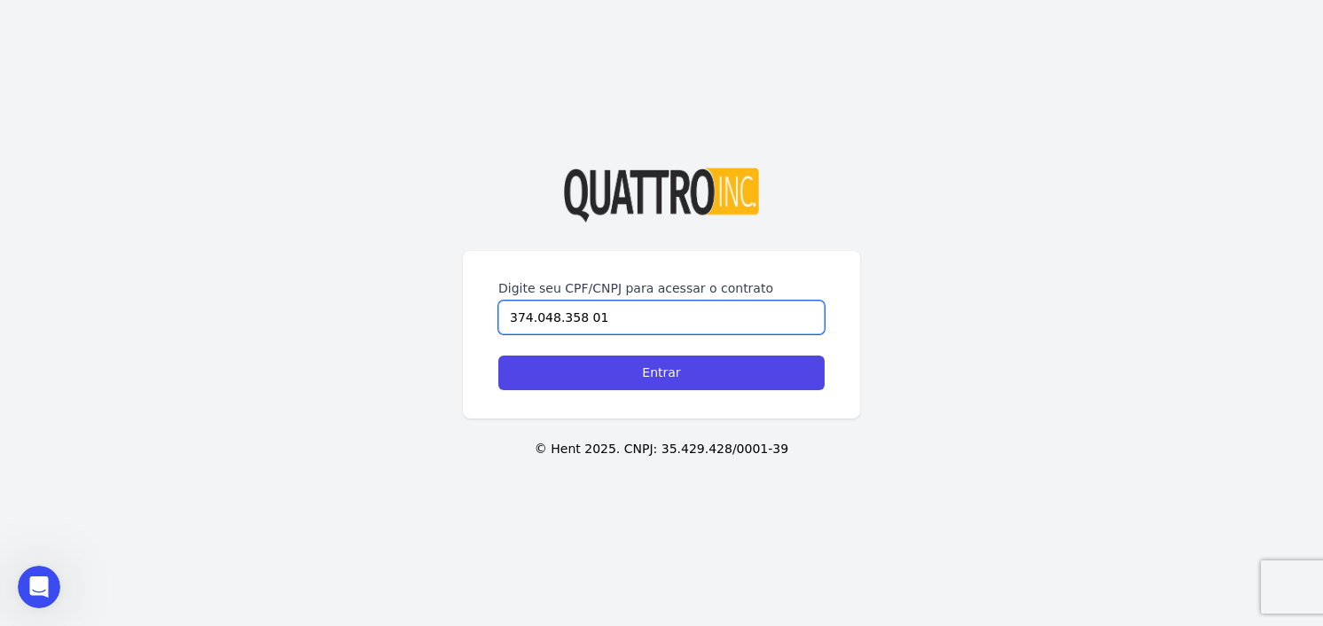
click at [661, 320] on input "374.048.358 01" at bounding box center [661, 317] width 326 height 34
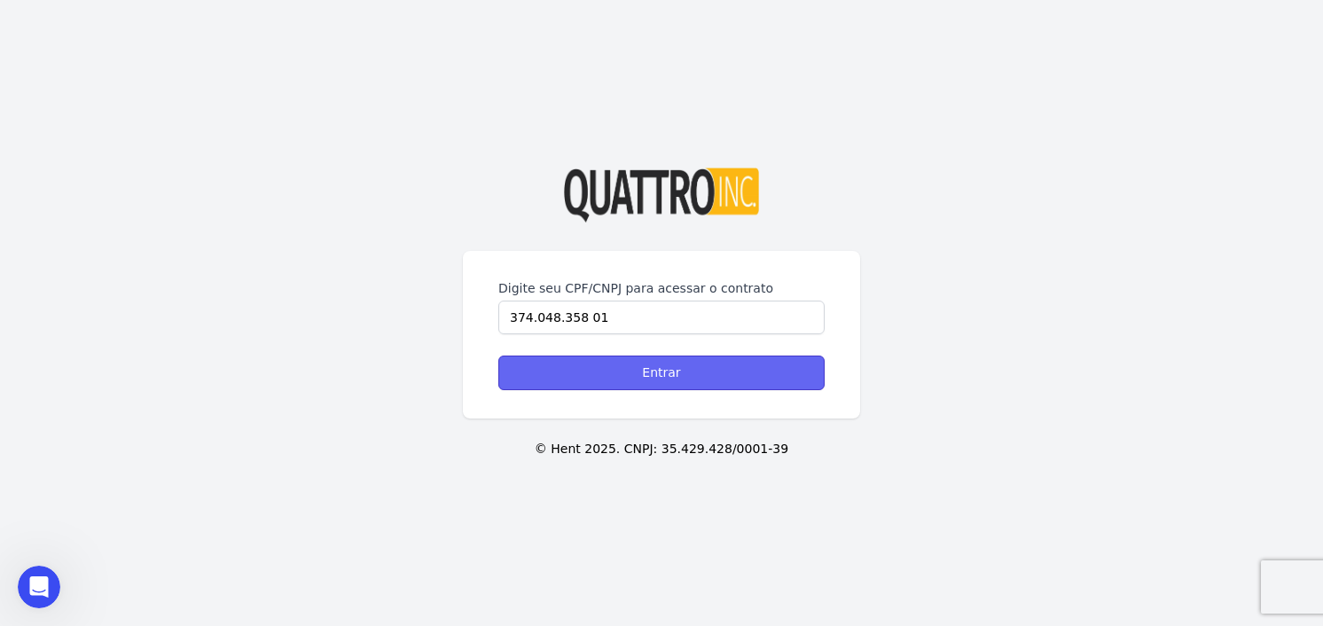
click at [672, 376] on input "Entrar" at bounding box center [661, 372] width 326 height 35
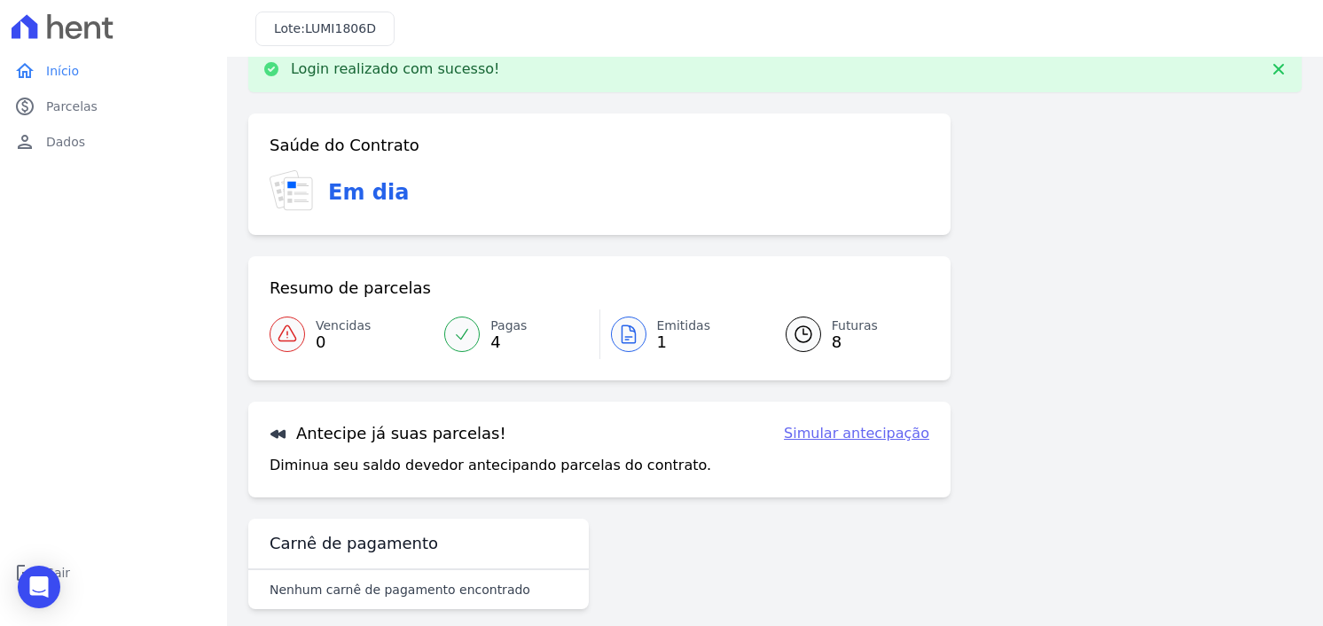
scroll to position [49, 0]
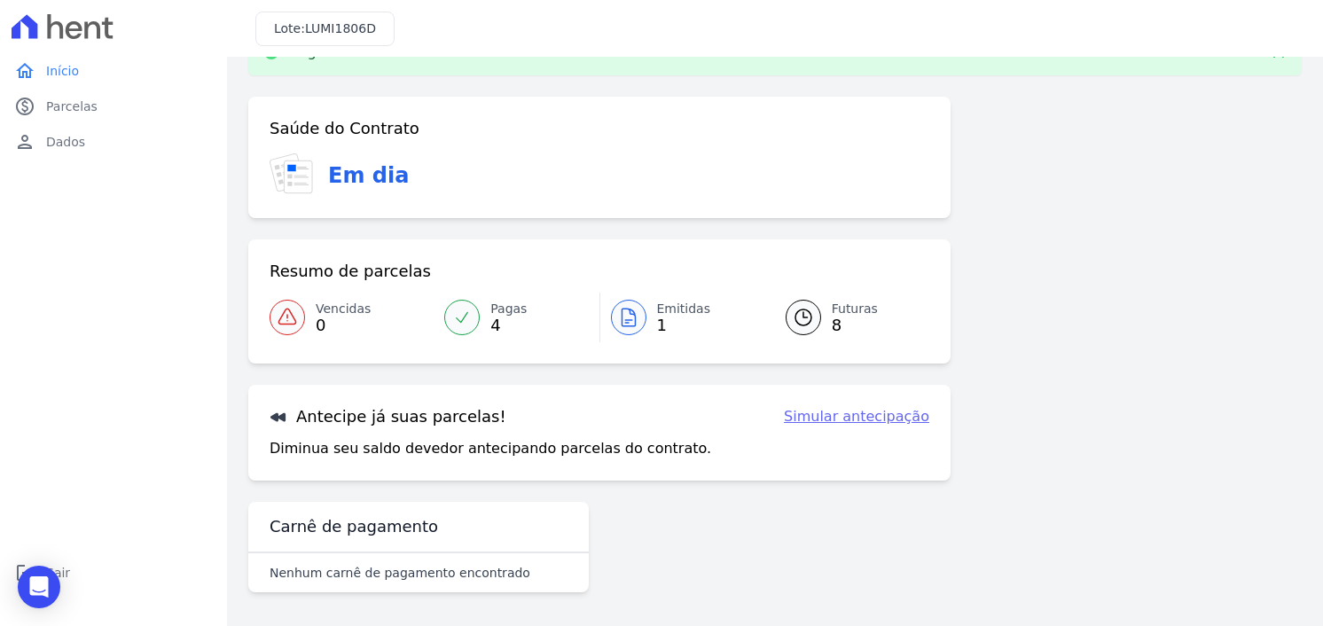
click at [833, 311] on span "Futuras" at bounding box center [854, 309] width 46 height 19
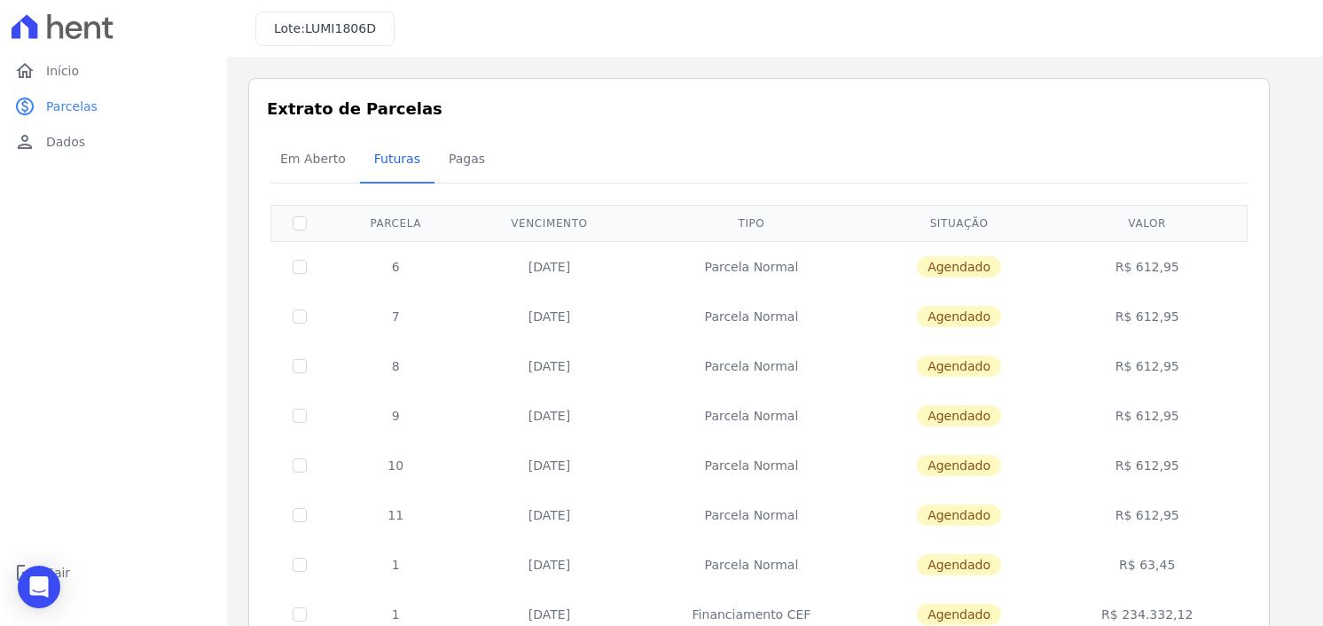
scroll to position [90, 0]
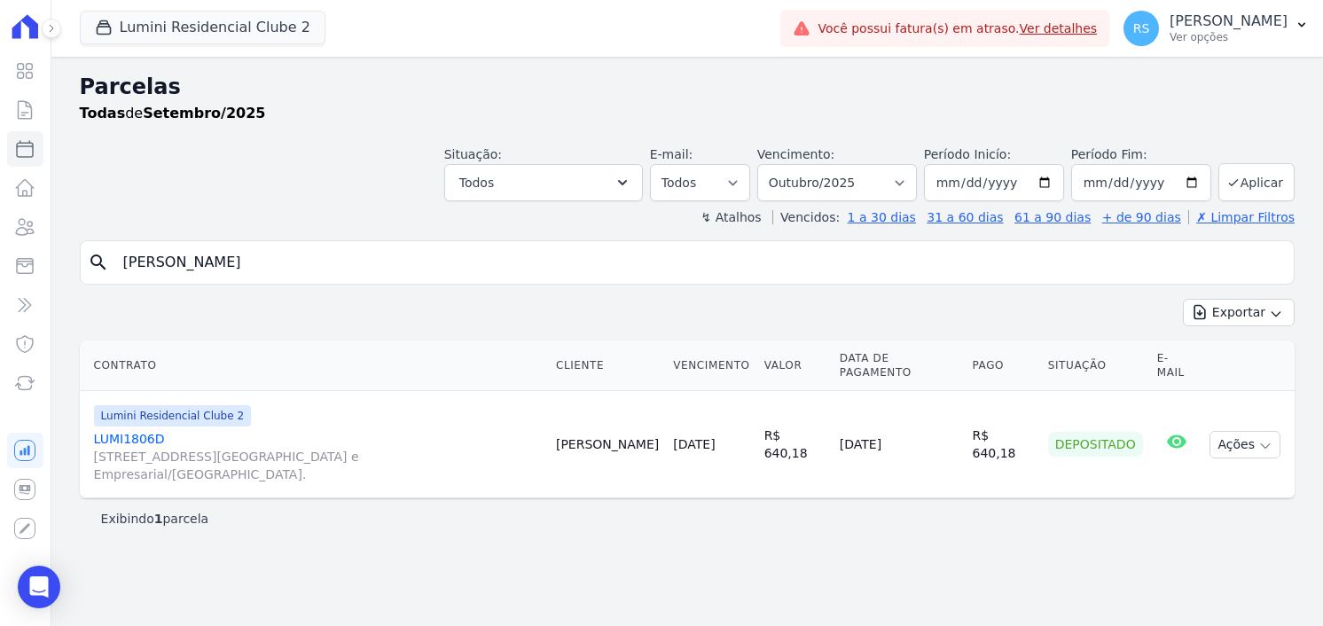
select select
select select "10/2025"
click at [145, 430] on link "LUMI1806D [STREET_ADDRESS][GEOGRAPHIC_DATA] e Empresarial/[GEOGRAPHIC_DATA]." at bounding box center [318, 456] width 448 height 53
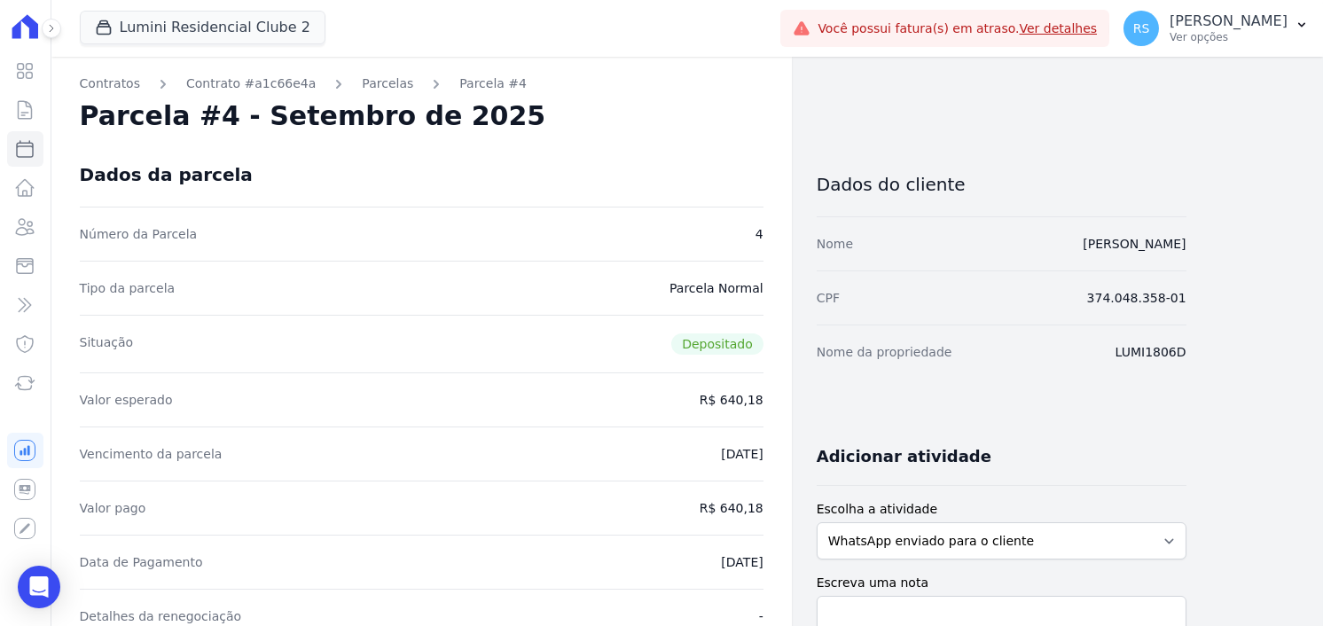
select select
select select "10/2025"
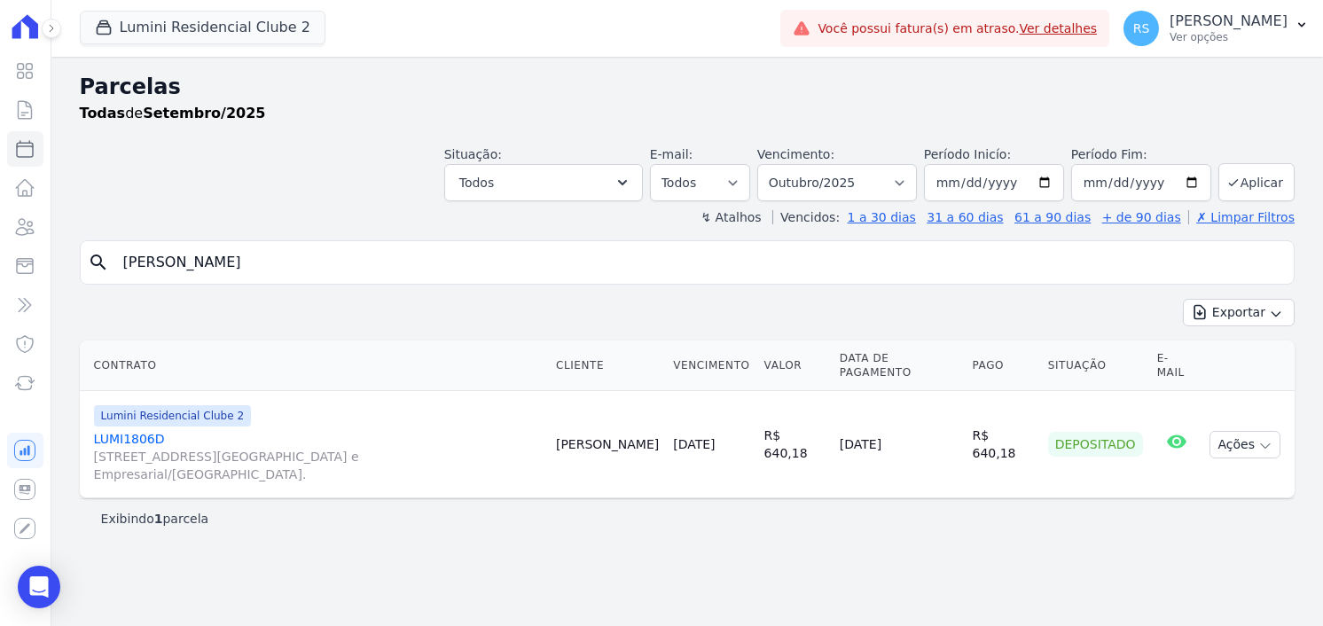
click at [662, 418] on td "[PERSON_NAME]" at bounding box center [607, 444] width 117 height 107
click at [132, 430] on link "LUMI1806D [STREET_ADDRESS][GEOGRAPHIC_DATA] e Empresarial/[GEOGRAPHIC_DATA]." at bounding box center [318, 456] width 448 height 53
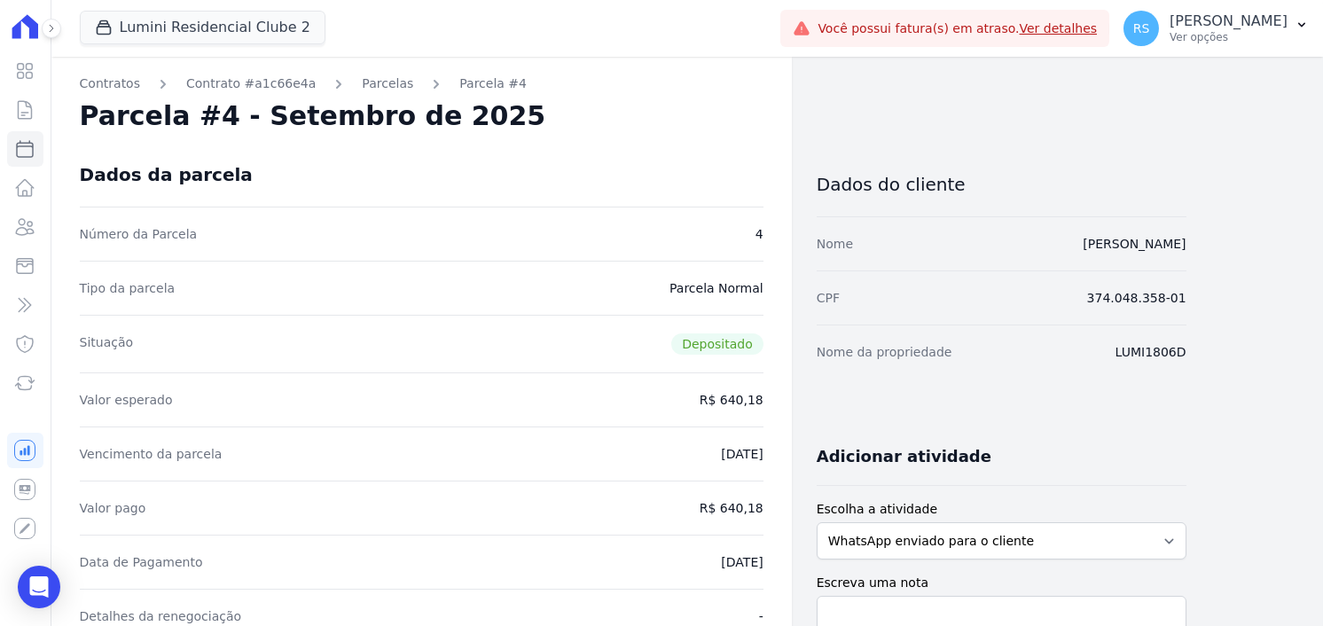
select select
select select "10/2025"
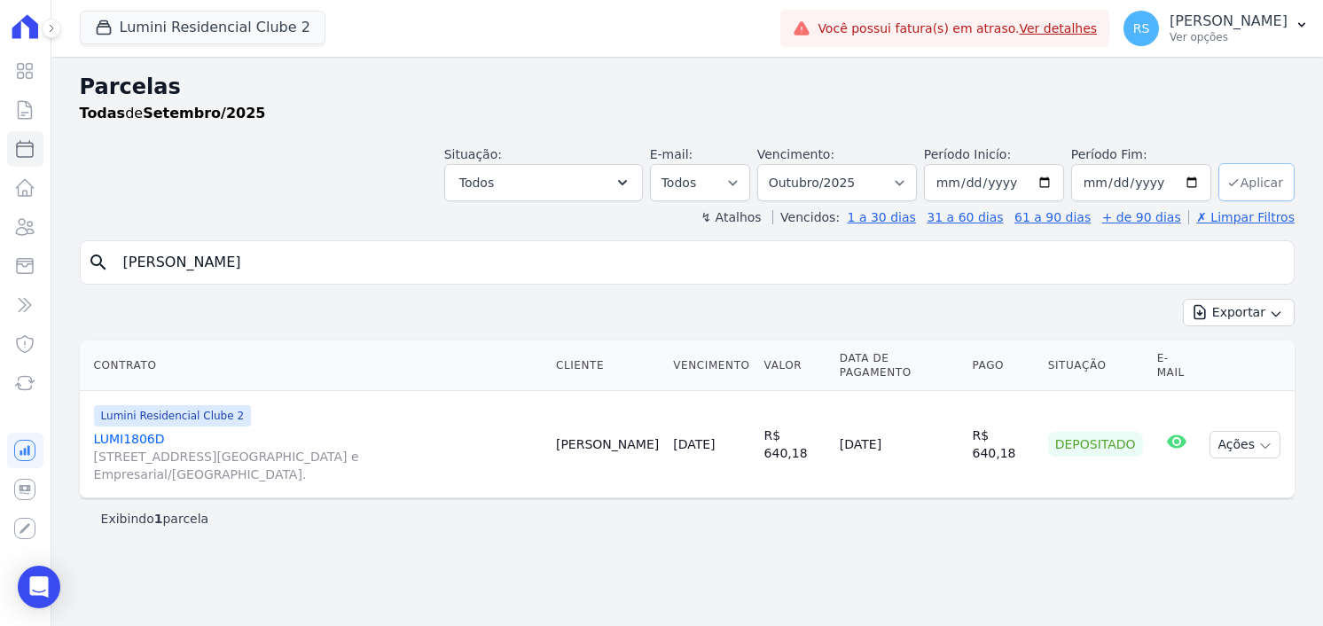
click at [1252, 182] on button "Aplicar" at bounding box center [1256, 182] width 76 height 38
select select
click at [917, 184] on select "Filtrar por período ──────── Todos os meses Março/2024 Abril/2024 Maio/2024 Jun…" at bounding box center [837, 182] width 160 height 37
select select "10/2025"
click at [784, 164] on select "Filtrar por período ──────── Todos os meses Março/2024 Abril/2024 Maio/2024 Jun…" at bounding box center [837, 182] width 160 height 37
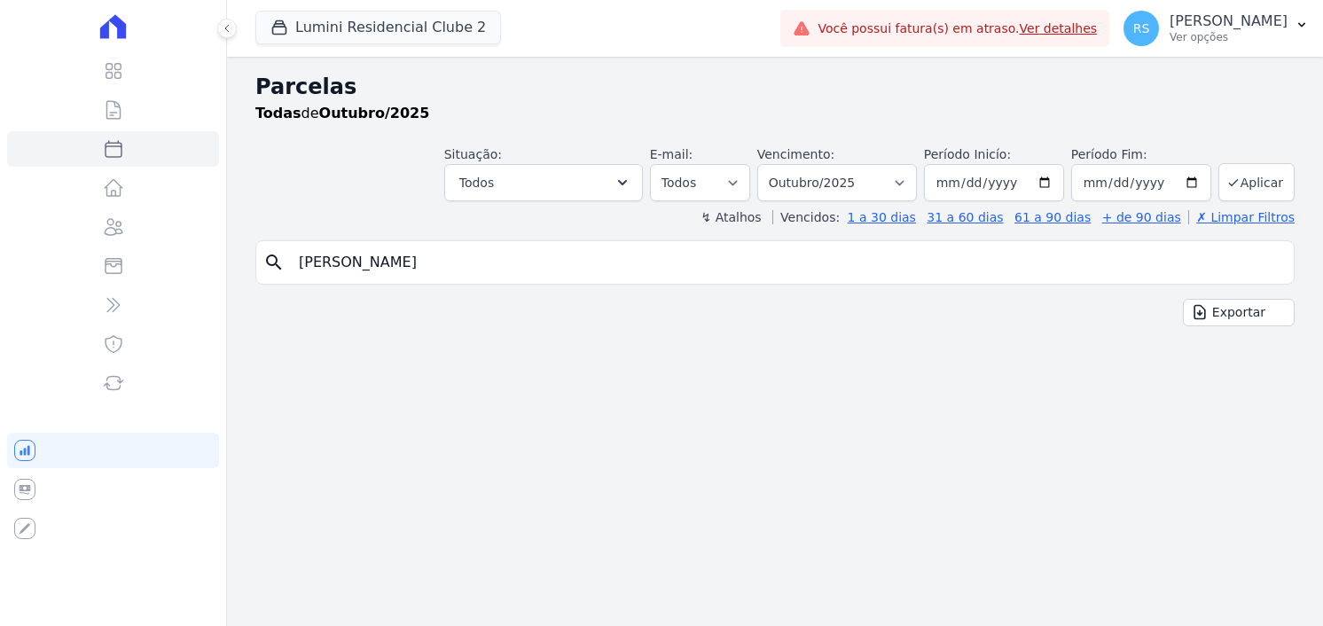
select select
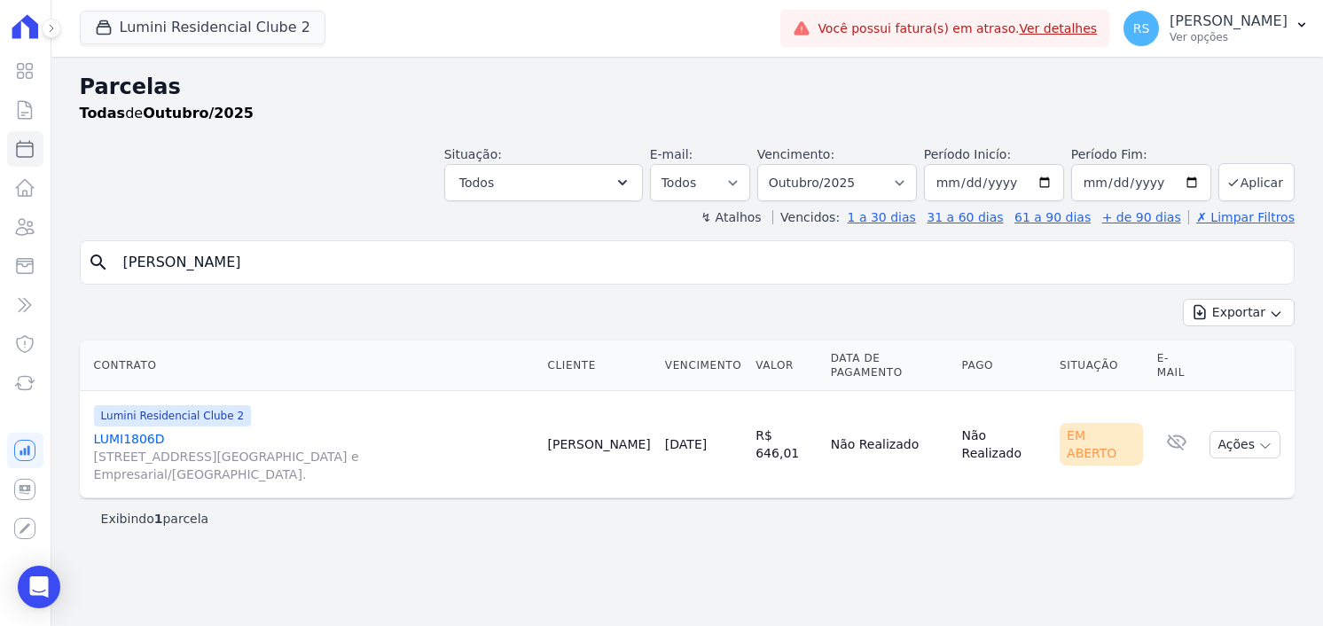
click at [132, 430] on link "LUMI1806D [STREET_ADDRESS][GEOGRAPHIC_DATA] e Empresarial/[GEOGRAPHIC_DATA]." at bounding box center [314, 456] width 440 height 53
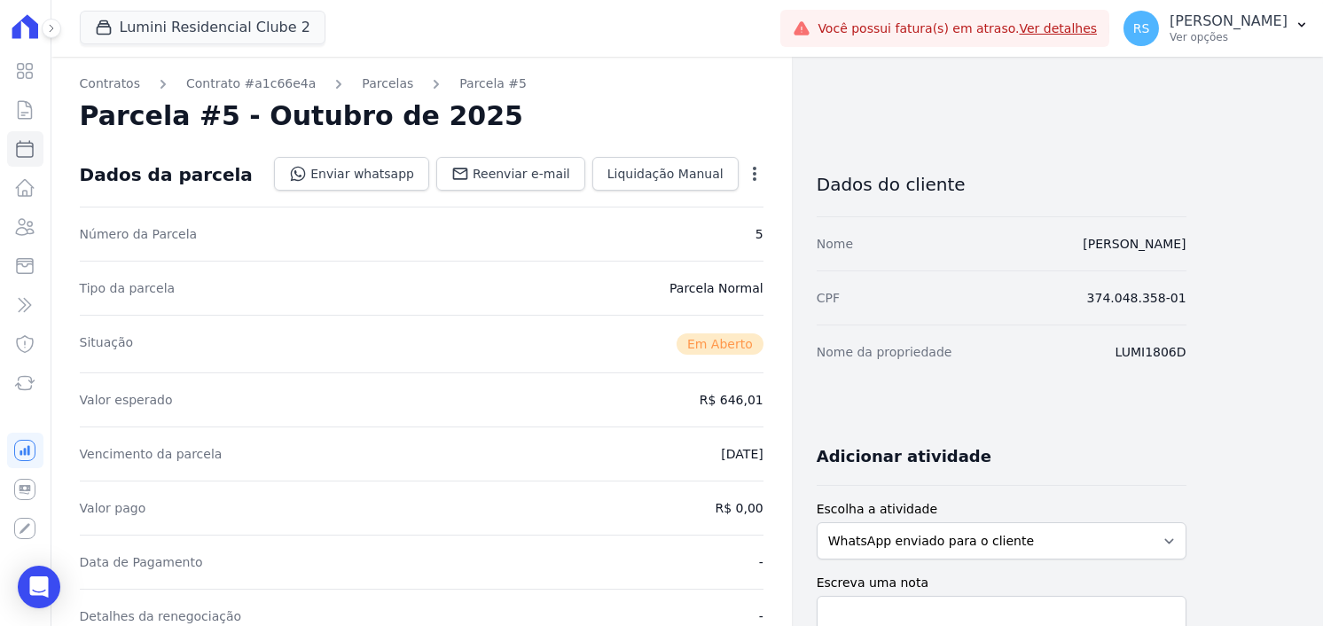
click at [754, 165] on icon "button" at bounding box center [754, 174] width 18 height 18
click at [693, 232] on link "Cancelar Cobrança" at bounding box center [678, 230] width 156 height 32
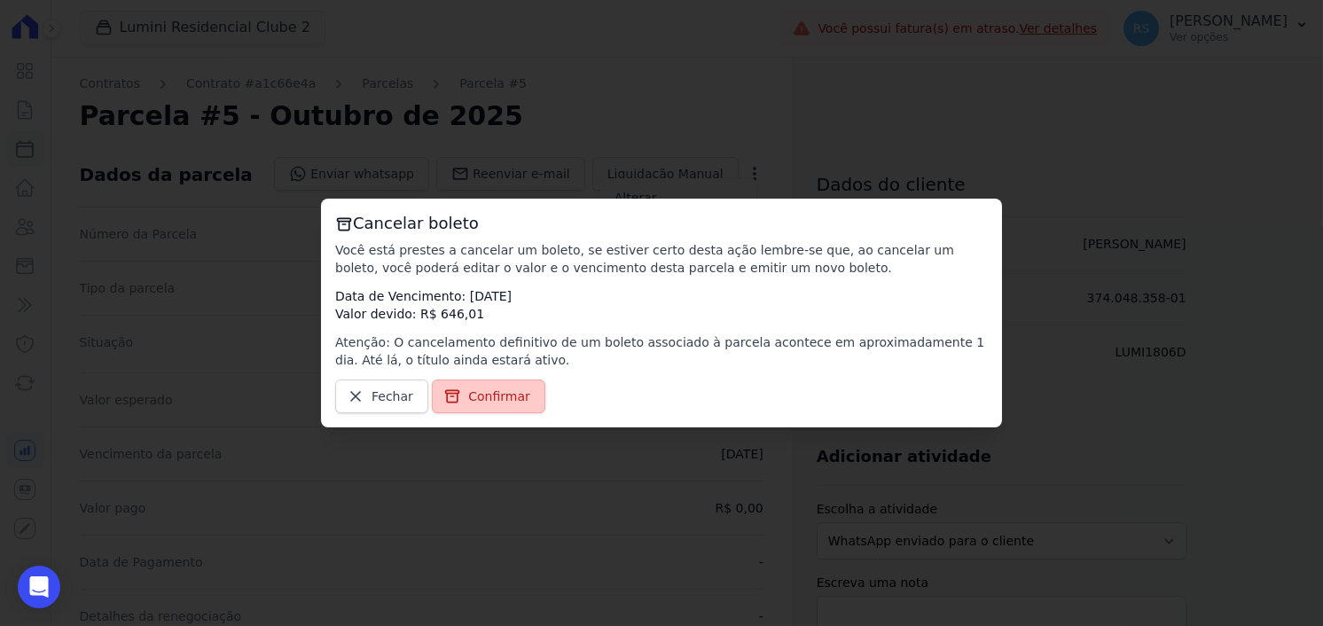
click at [506, 397] on span "Confirmar" at bounding box center [499, 396] width 62 height 18
